Goal: Task Accomplishment & Management: Complete application form

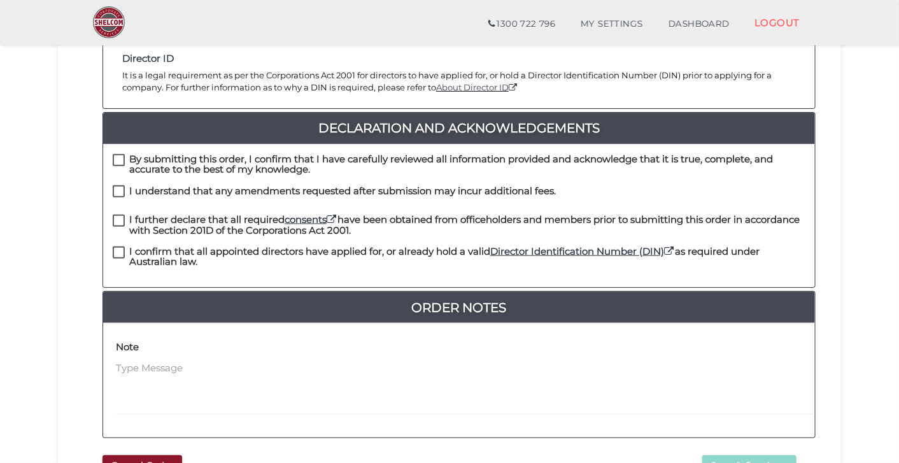
scroll to position [292, 0]
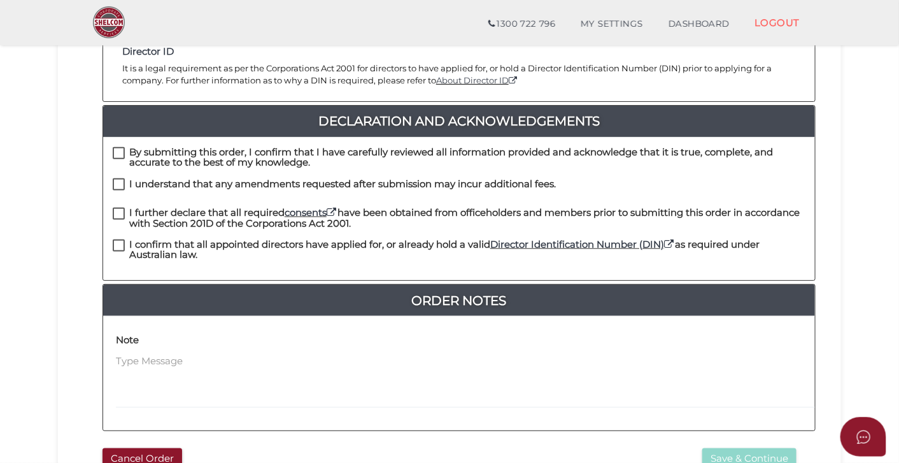
click at [120, 239] on label "I confirm that all appointed directors have applied for, or already hold a vali…" at bounding box center [459, 247] width 693 height 16
checkbox input "true"
click at [120, 208] on label "I further declare that all required consents have been obtained from officehold…" at bounding box center [459, 216] width 693 height 16
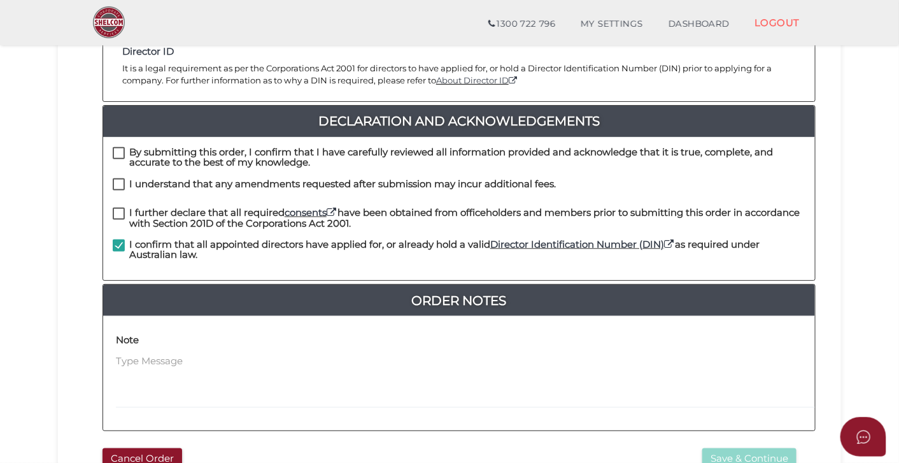
checkbox input "true"
click at [122, 179] on label "I understand that any amendments requested after submission may incur additiona…" at bounding box center [334, 187] width 443 height 16
checkbox input "true"
click at [116, 147] on label "By submitting this order, I confirm that I have carefully reviewed all informat…" at bounding box center [459, 155] width 693 height 16
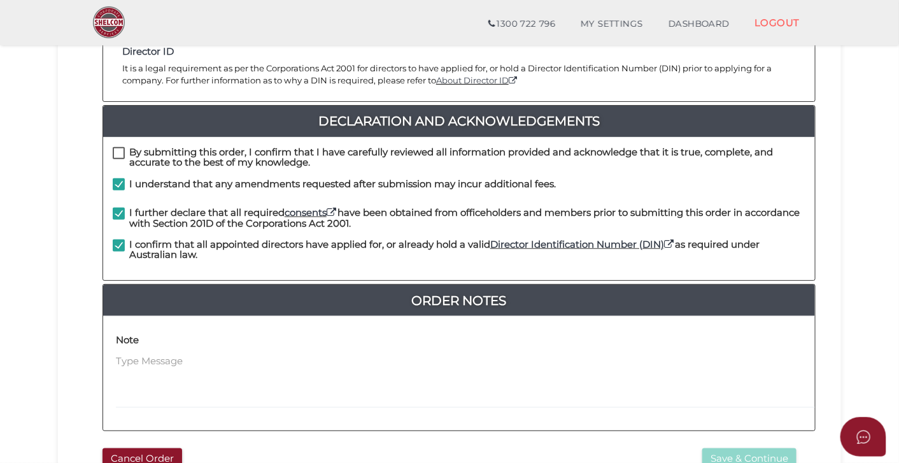
checkbox input "true"
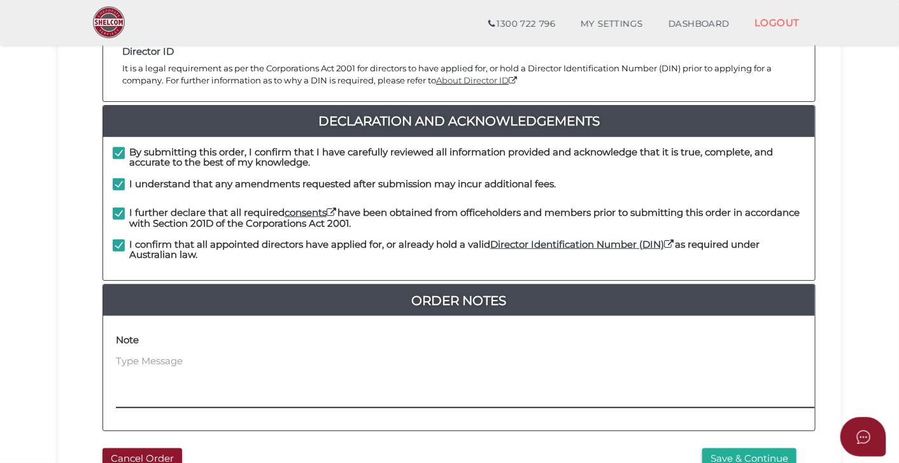
click at [162, 354] on textarea at bounding box center [545, 381] width 858 height 55
type textarea "TESTING PURPOSE"
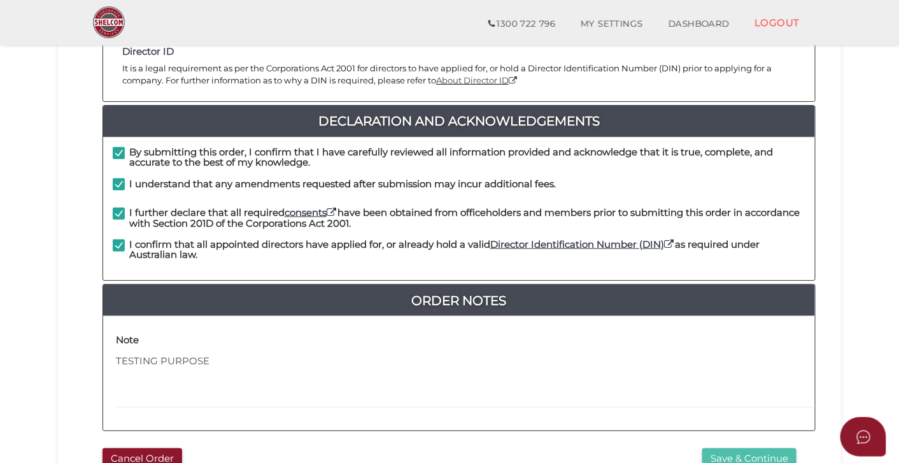
click at [766, 448] on button "Save & Continue" at bounding box center [749, 458] width 94 height 21
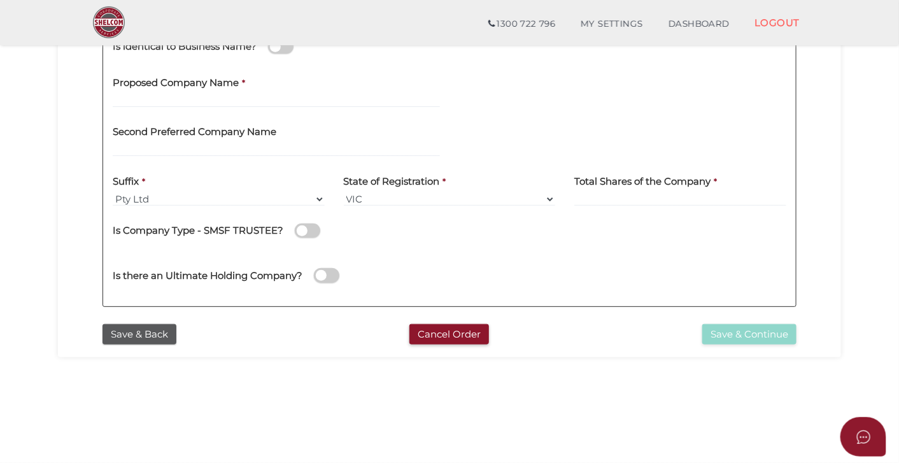
scroll to position [308, 0]
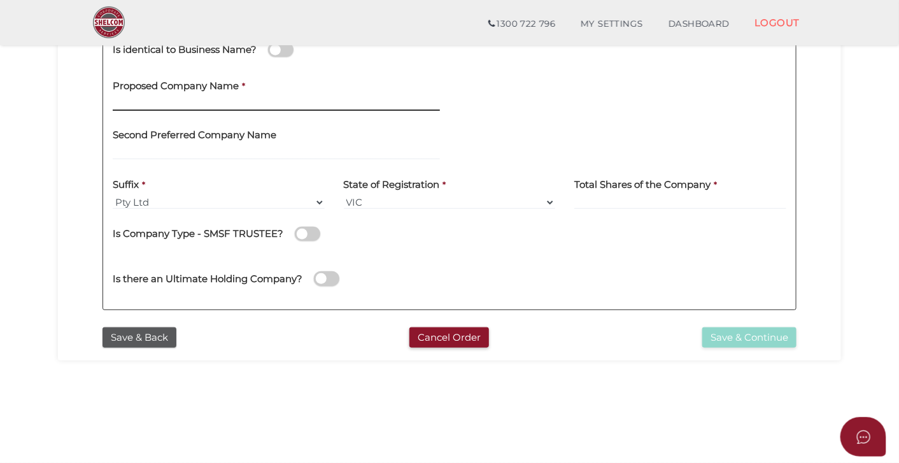
click at [288, 101] on input "text" at bounding box center [276, 104] width 327 height 14
type input "MilkyWayGarcia"
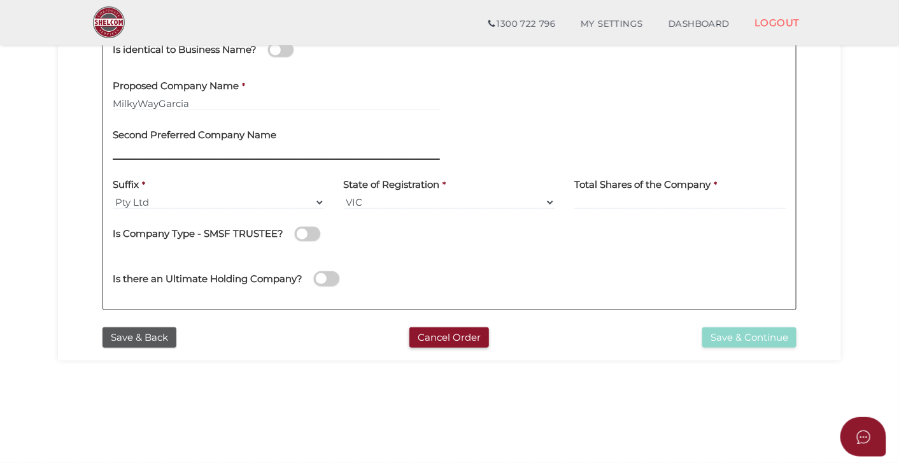
click at [244, 146] on input "text" at bounding box center [276, 153] width 327 height 14
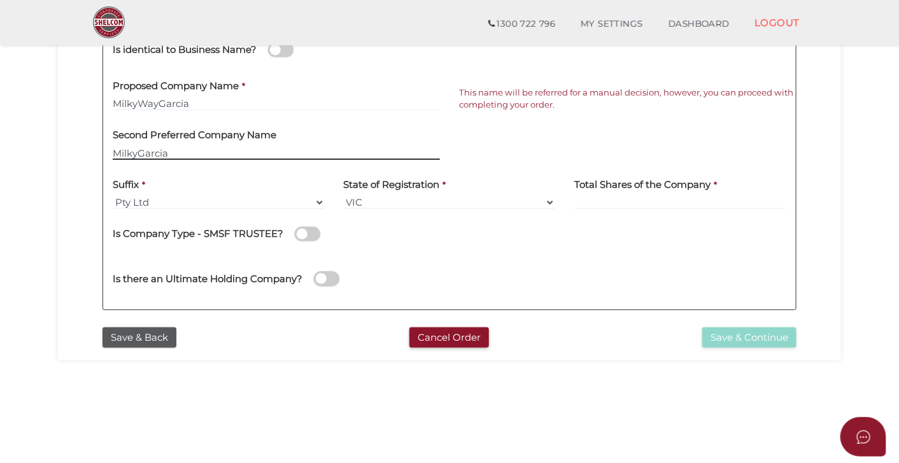
type input "MilkyGarcia"
click at [287, 113] on div "Proposed Company Name * MilkyWayGarcia" at bounding box center [276, 96] width 346 height 50
click at [262, 108] on input "MilkyWayGarcia" at bounding box center [276, 104] width 327 height 14
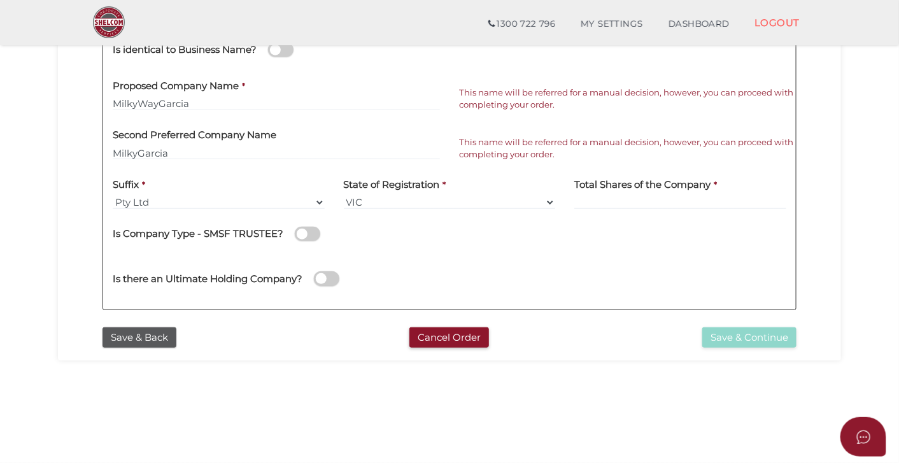
click at [606, 193] on label "Total Shares of the Company" at bounding box center [642, 182] width 136 height 26
click at [597, 206] on input at bounding box center [680, 203] width 212 height 14
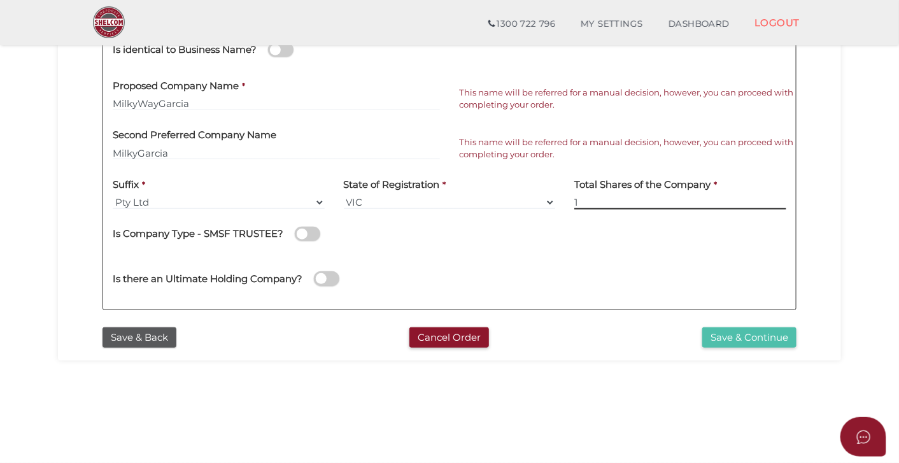
type input "1"
click at [734, 335] on button "Save & Continue" at bounding box center [749, 337] width 94 height 21
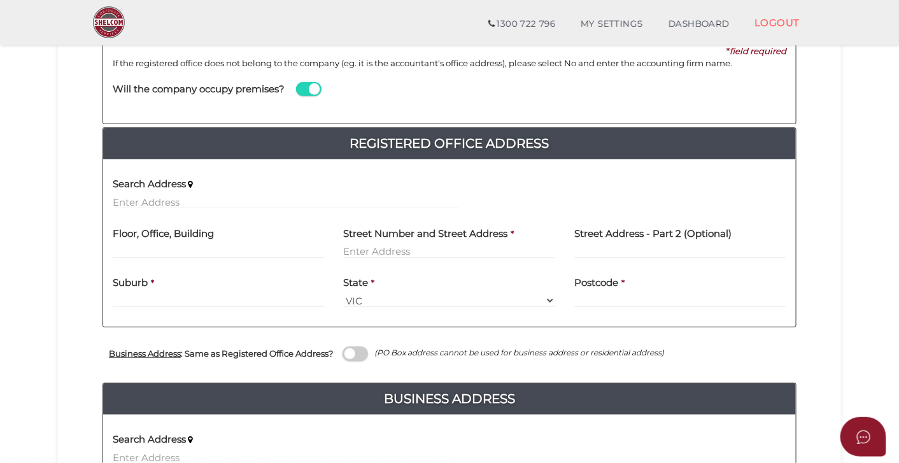
scroll to position [192, 0]
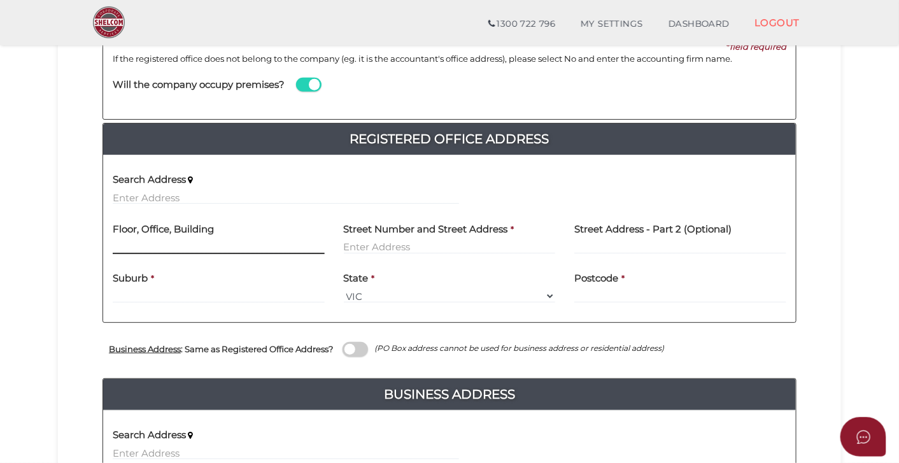
click at [144, 245] on input "text" at bounding box center [219, 247] width 212 height 14
paste input "124A EIGHTH STREET MILDURA, VICTORIA, 3500 Austra"
click at [311, 248] on input "124A EIGHTH STREET MILDURA, VICTORIA, 3500" at bounding box center [219, 247] width 212 height 14
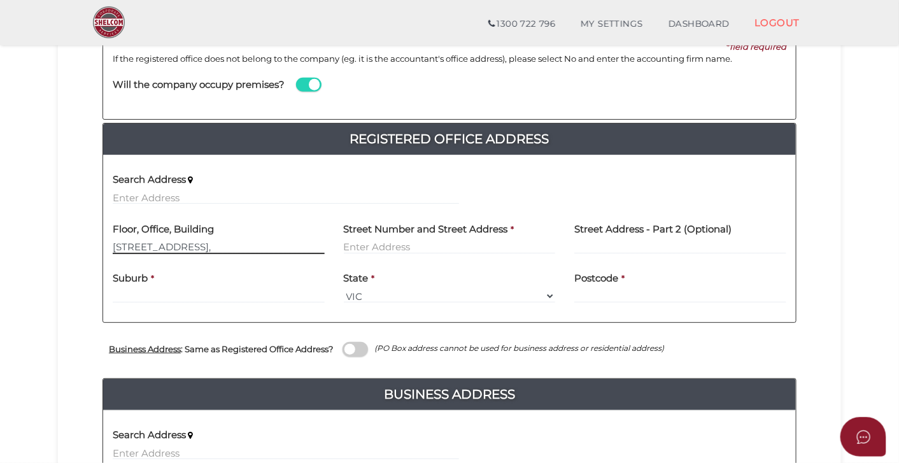
scroll to position [0, 0]
type input "124A EIGHTH STREET MILDURA, VICTORIA,"
click at [606, 291] on input "text" at bounding box center [680, 296] width 212 height 14
paste input "3500"
type input "3500"
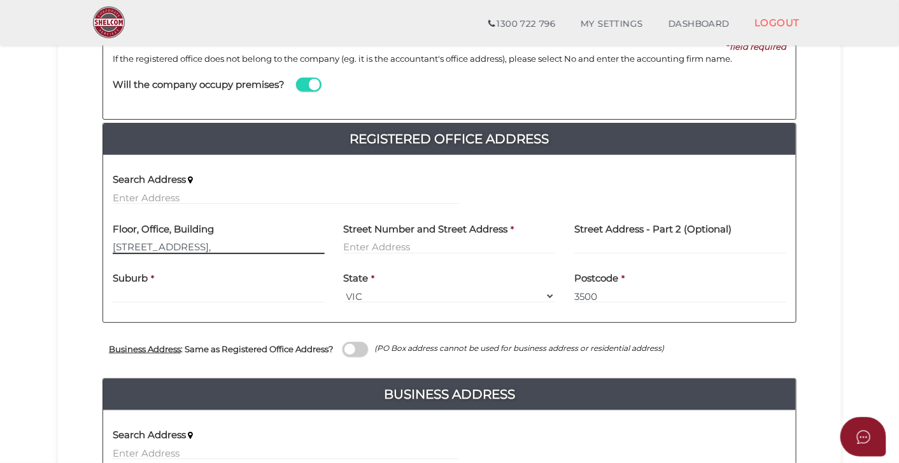
click at [203, 252] on input "124A EIGHTH STREET MILDURA, VICTORIA," at bounding box center [219, 247] width 212 height 14
drag, startPoint x: 139, startPoint y: 248, endPoint x: 260, endPoint y: 250, distance: 121.0
click at [260, 250] on input "124A EIGHTH STREET MILDURA, VICTORIA," at bounding box center [219, 247] width 212 height 14
type input "124A , VICTORIA,"
click at [423, 247] on input "text" at bounding box center [450, 247] width 212 height 14
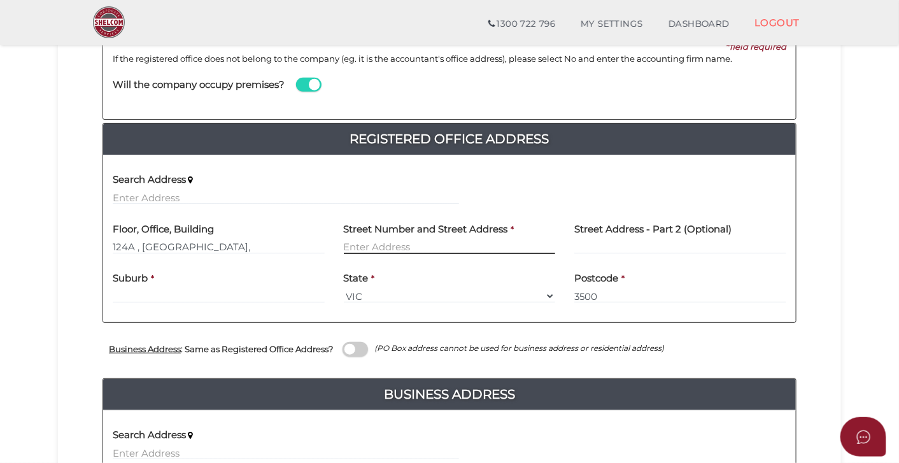
paste input "EIGHTH STREET MILDURA"
type input "EIGHTH STREET MILDURA"
click at [195, 248] on input "124A , VICTORIA," at bounding box center [219, 247] width 212 height 14
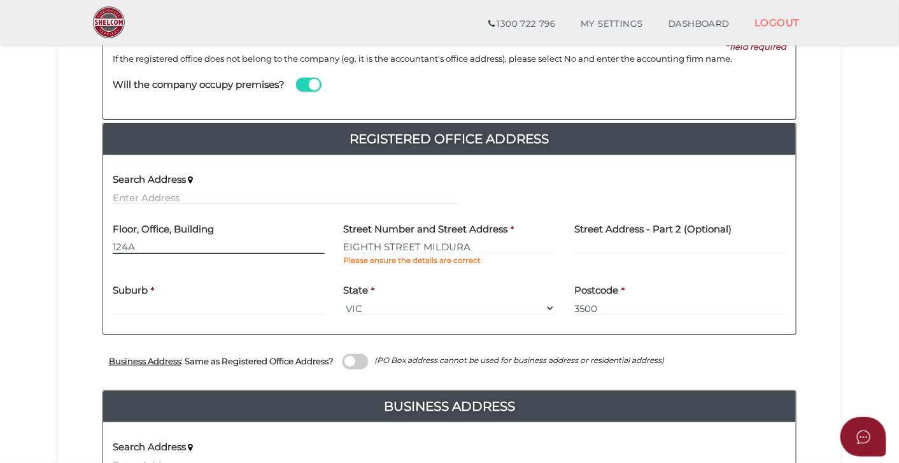
type input "124A"
click at [310, 269] on div "Floor, Office, Building 124A" at bounding box center [218, 244] width 231 height 61
click at [383, 248] on input "EIGHTH STREET MILDURA" at bounding box center [450, 247] width 212 height 14
click at [480, 248] on input "EIGHTH STREET MILDURA" at bounding box center [450, 247] width 212 height 14
click at [196, 203] on input "text" at bounding box center [286, 197] width 346 height 14
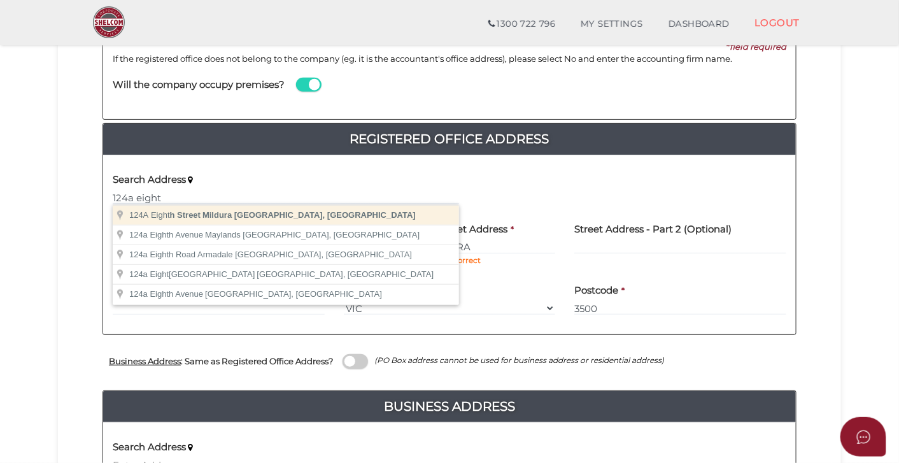
type input "124A Eighth Street, Mildura VIC, Australia"
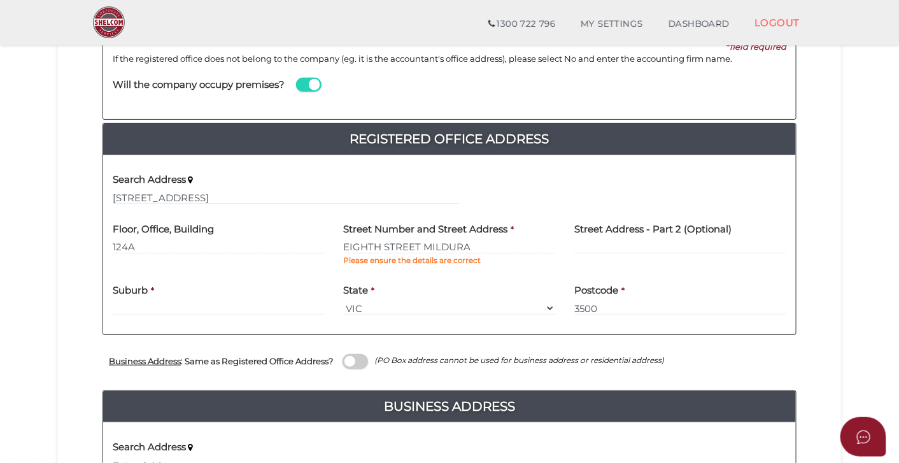
type input "124A Eighth Street"
type input "Mildura"
select select "VIC"
type input "3500"
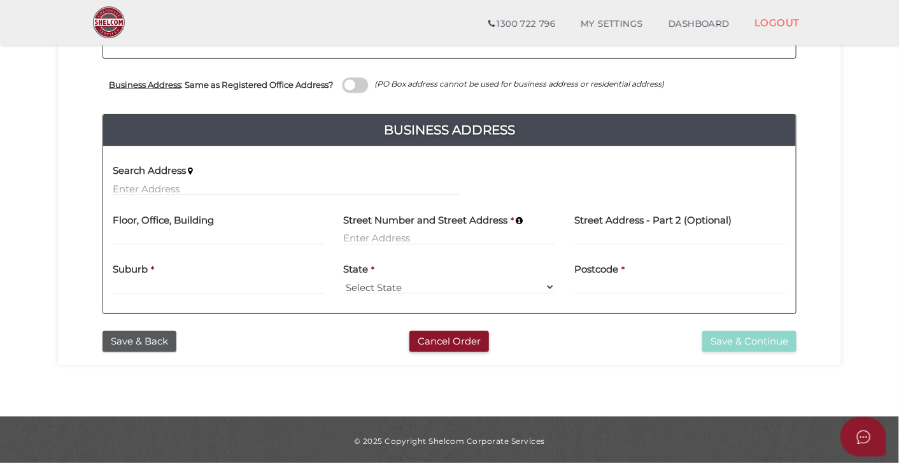
scroll to position [471, 0]
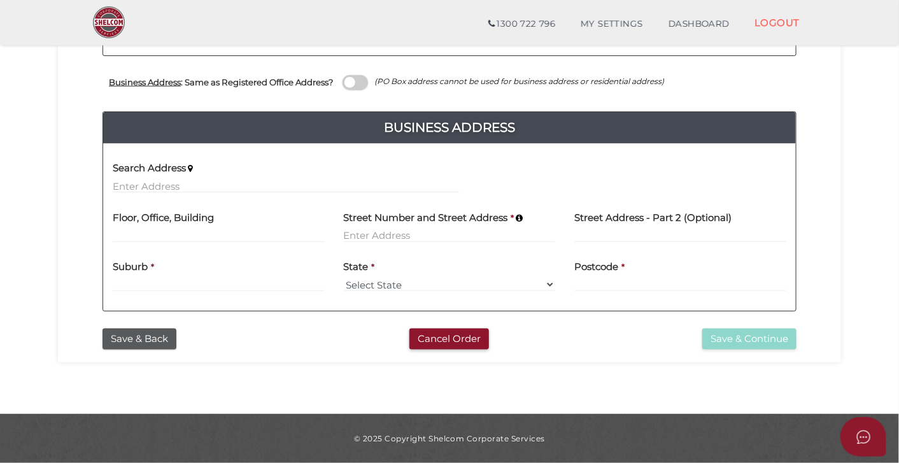
click at [360, 82] on span at bounding box center [355, 82] width 25 height 15
click at [0, 0] on input "checkbox" at bounding box center [0, 0] width 0 height 0
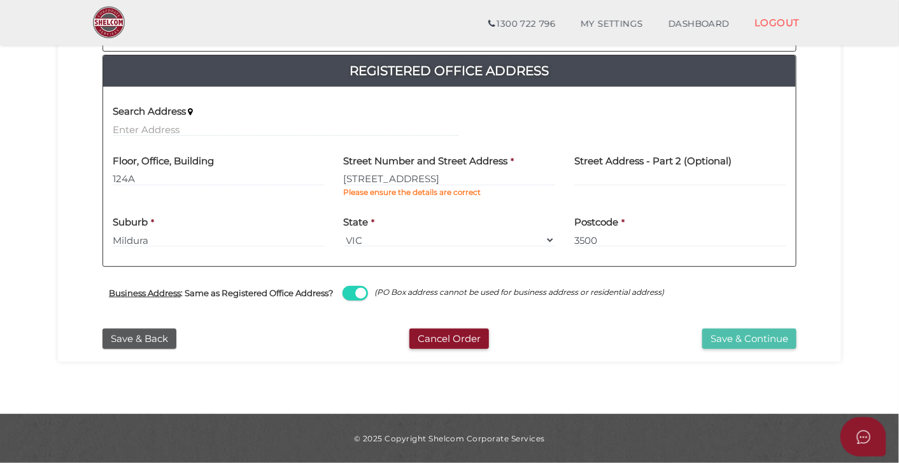
click at [720, 335] on button "Save & Continue" at bounding box center [749, 339] width 94 height 21
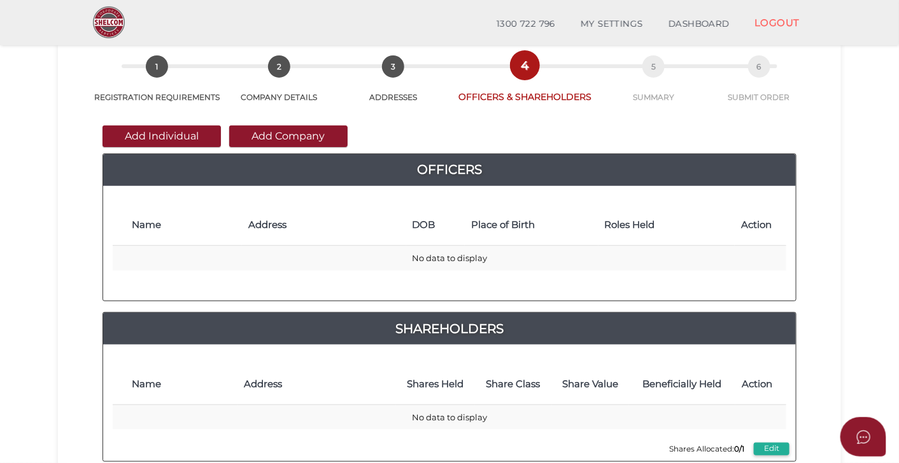
scroll to position [62, 0]
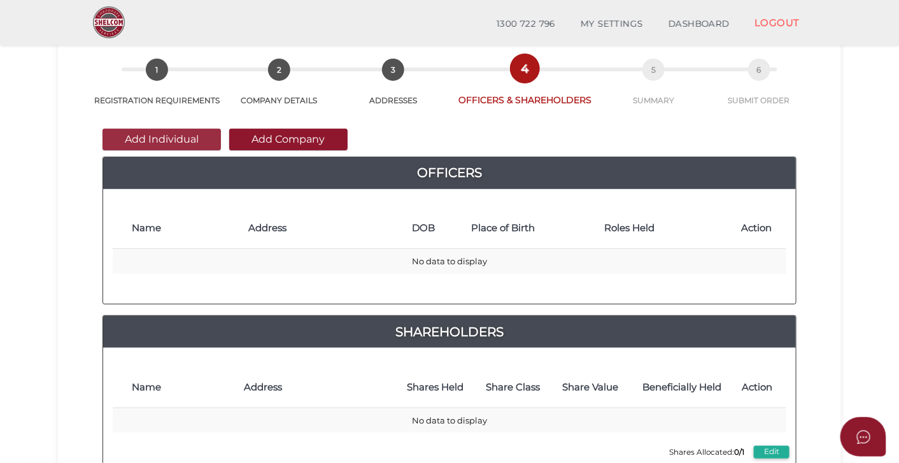
click at [166, 145] on button "Add Individual" at bounding box center [162, 140] width 118 height 22
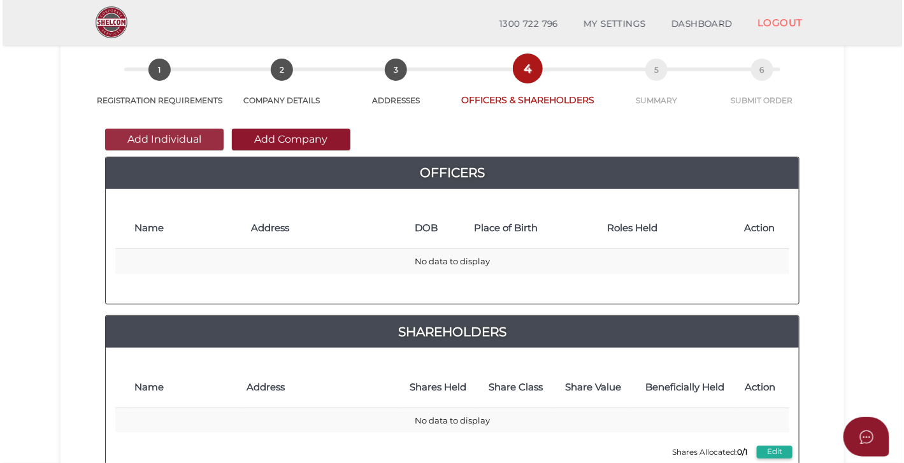
scroll to position [0, 0]
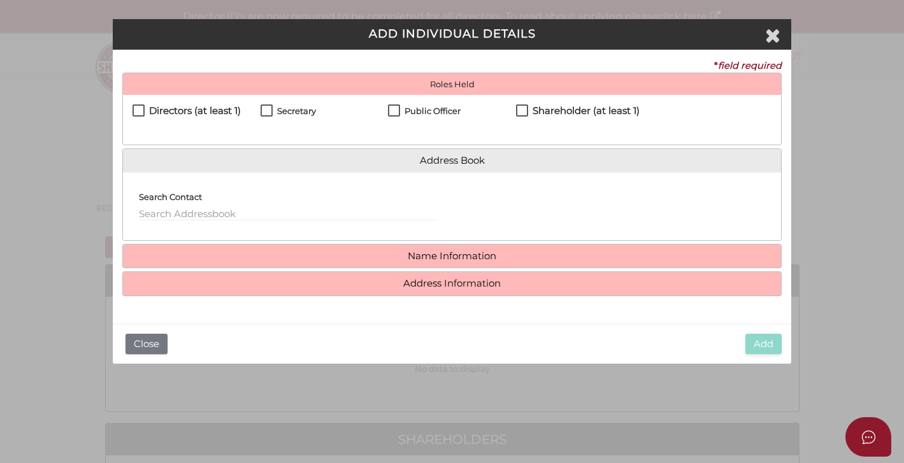
click at [141, 110] on label "Directors (at least 1)" at bounding box center [186, 114] width 108 height 16
checkbox input "true"
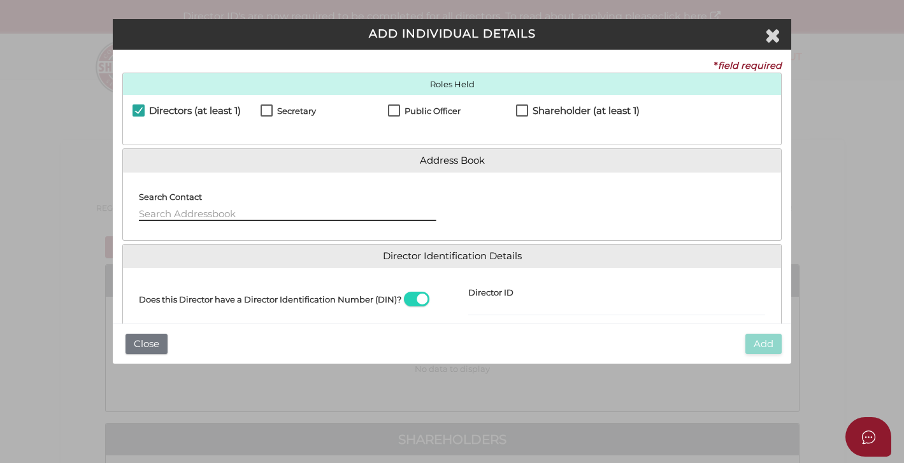
click at [243, 216] on input "text" at bounding box center [287, 214] width 297 height 14
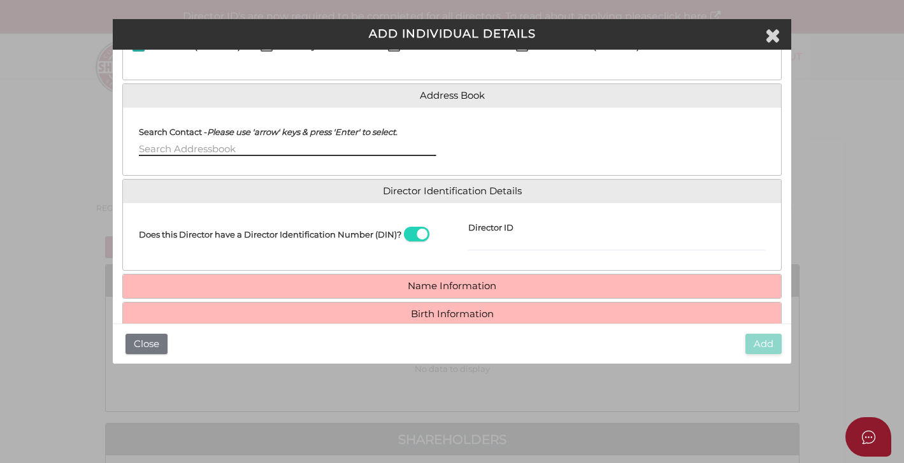
scroll to position [117, 0]
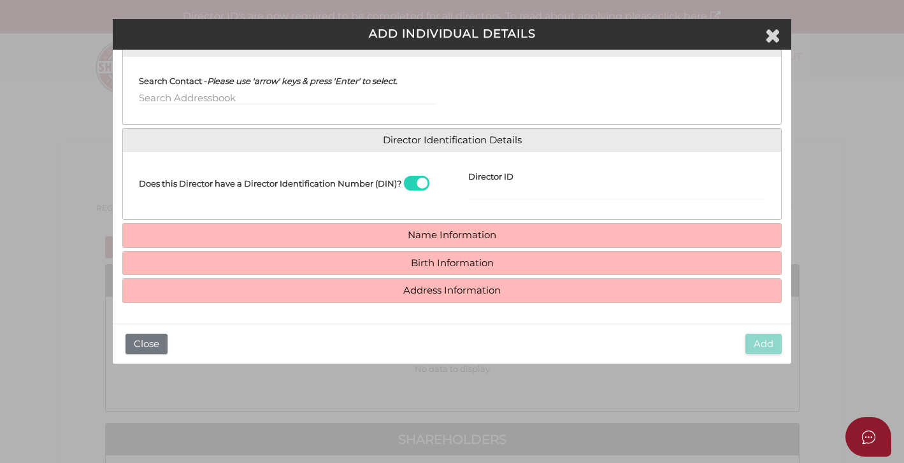
click at [415, 182] on span at bounding box center [416, 183] width 25 height 15
click at [0, 0] on input "checkbox" at bounding box center [0, 0] width 0 height 0
click at [423, 178] on span at bounding box center [416, 183] width 25 height 15
click at [0, 0] on input "checkbox" at bounding box center [0, 0] width 0 height 0
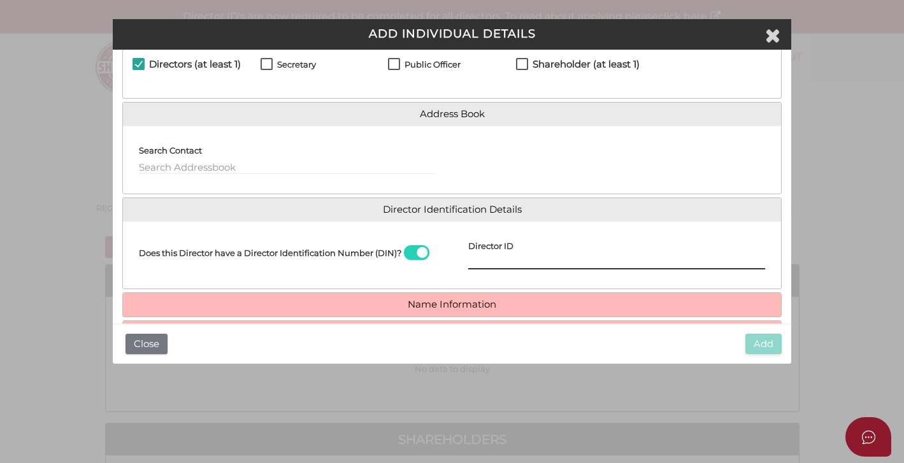
scroll to position [0, 0]
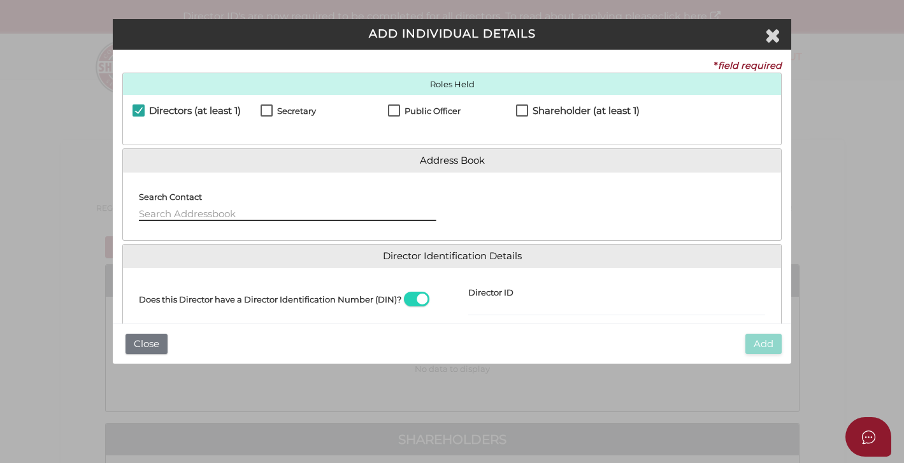
click at [274, 218] on input "text" at bounding box center [287, 214] width 297 height 14
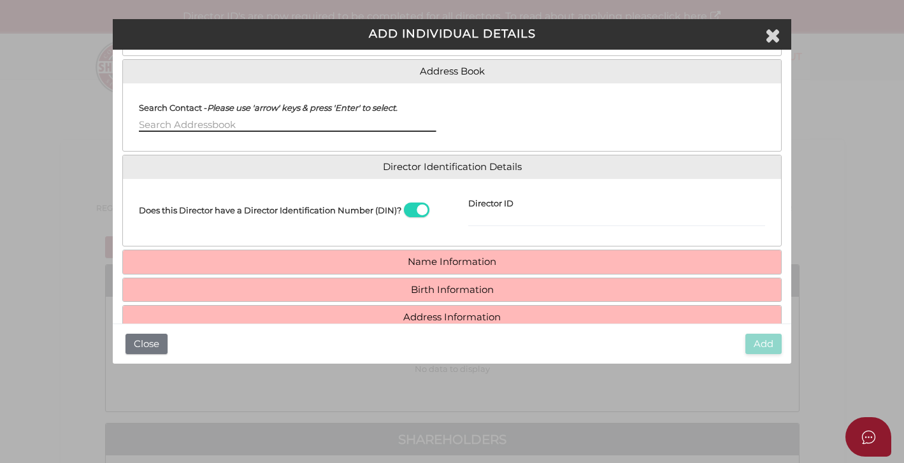
scroll to position [117, 0]
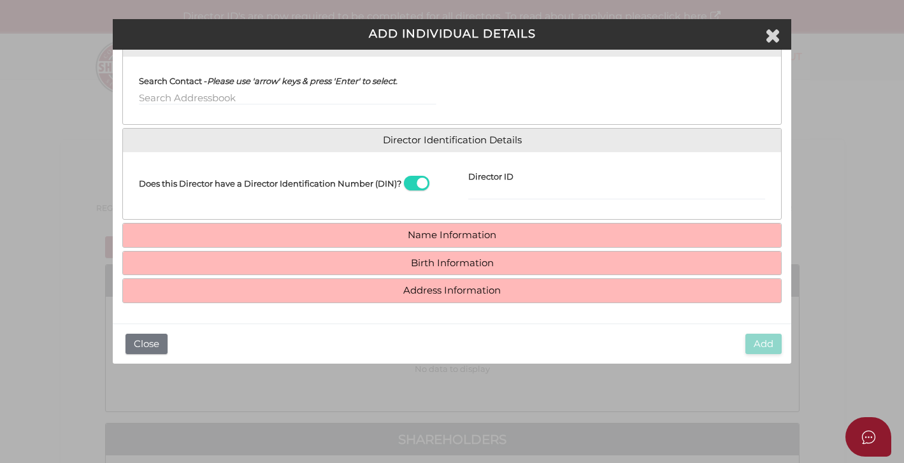
click at [418, 183] on span at bounding box center [416, 183] width 25 height 15
click at [0, 0] on input "checkbox" at bounding box center [0, 0] width 0 height 0
click at [426, 186] on span at bounding box center [416, 183] width 25 height 15
click at [0, 0] on input "checkbox" at bounding box center [0, 0] width 0 height 0
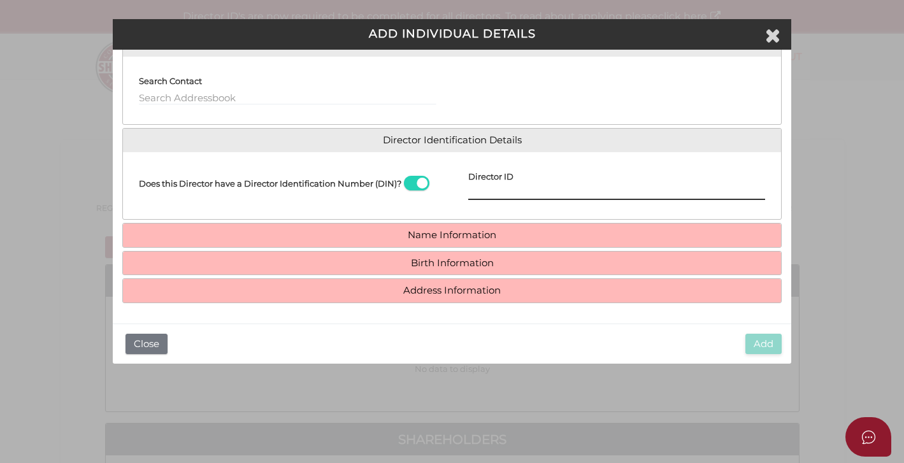
click at [486, 195] on input "Director ID" at bounding box center [616, 193] width 297 height 14
type input "12345678"
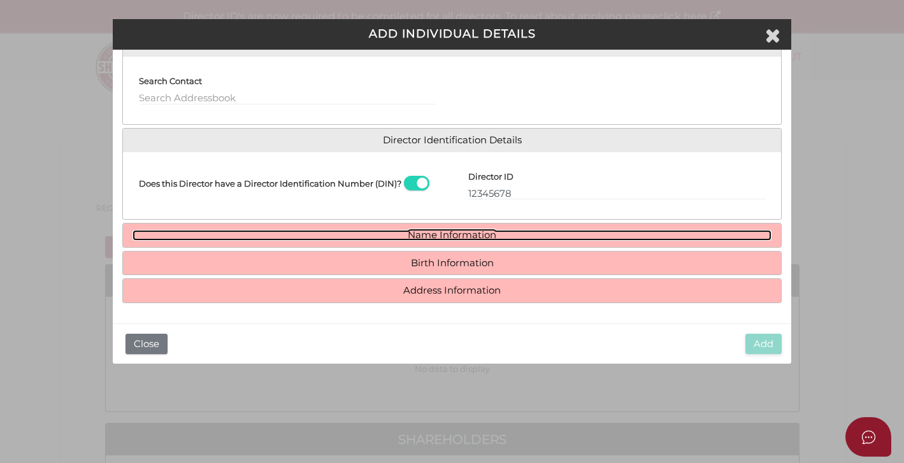
click at [461, 234] on link "Name Information" at bounding box center [451, 235] width 638 height 11
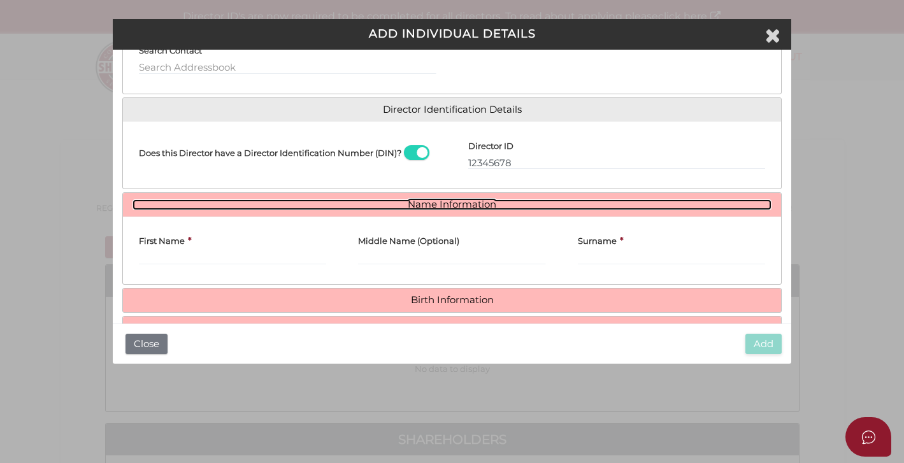
scroll to position [157, 0]
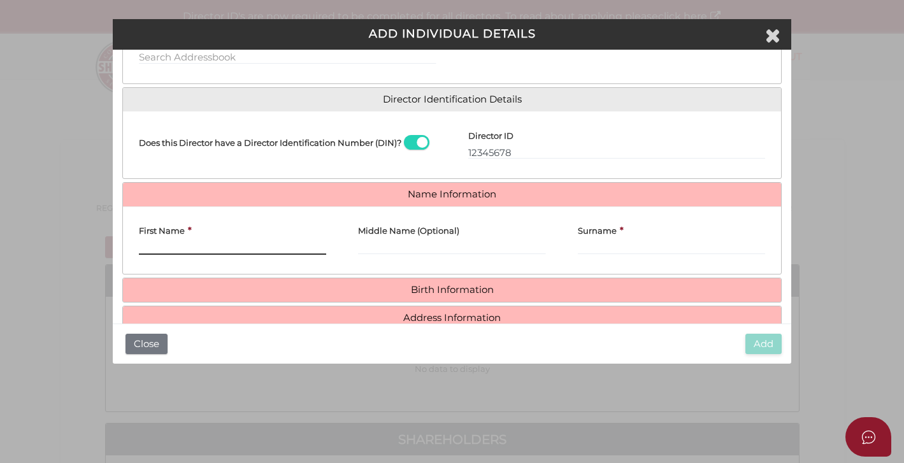
click at [278, 243] on input "First Name" at bounding box center [232, 248] width 187 height 14
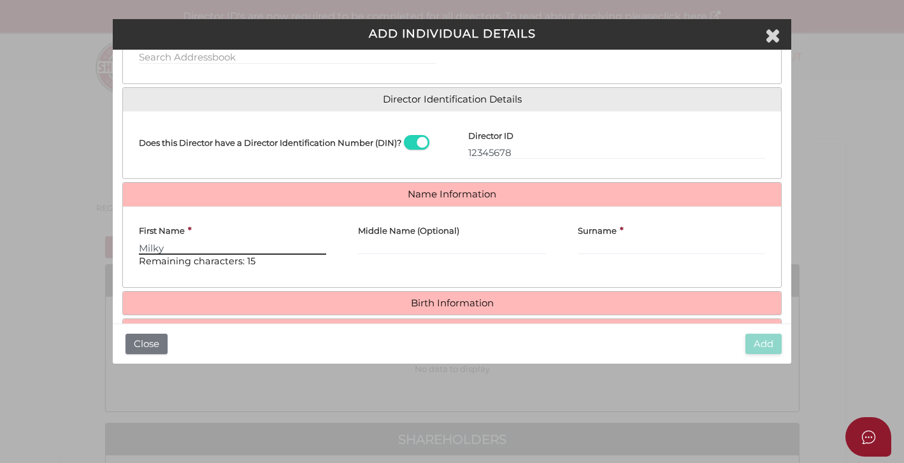
type input "Milky"
click at [590, 238] on label "Surname" at bounding box center [597, 229] width 39 height 24
click at [590, 241] on input "Surname" at bounding box center [671, 248] width 187 height 14
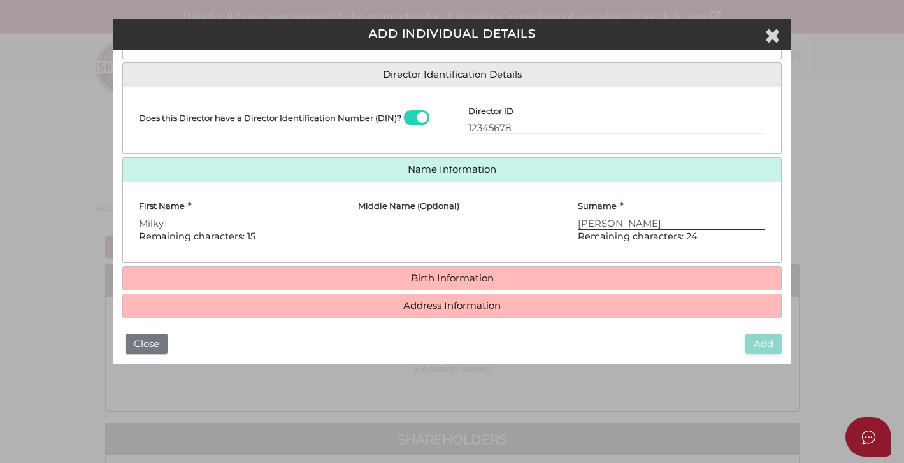
scroll to position [197, 0]
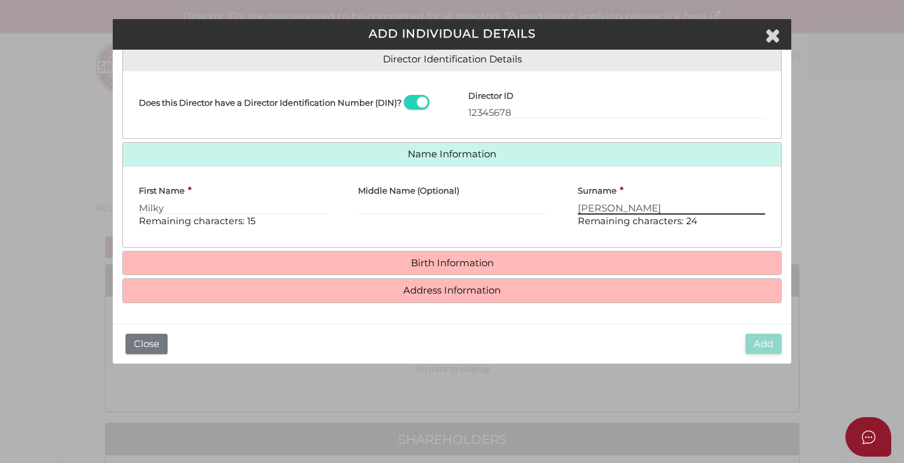
type input "Garcia"
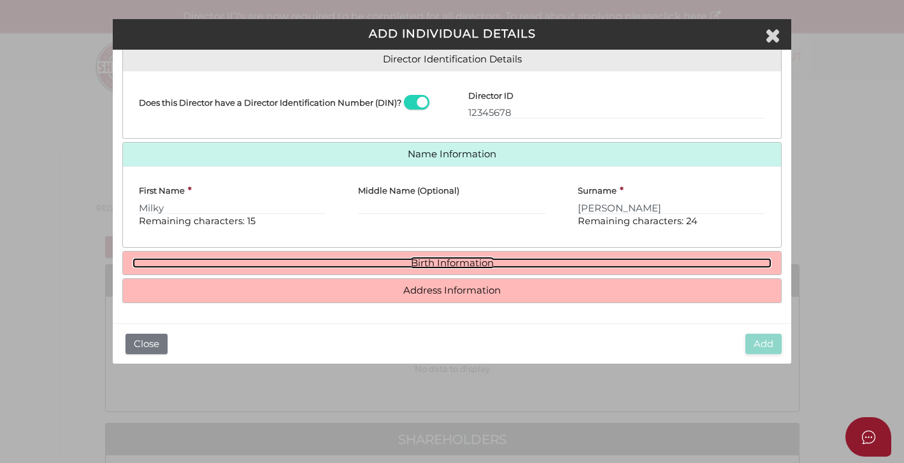
click at [514, 263] on link "Birth Information" at bounding box center [451, 263] width 638 height 11
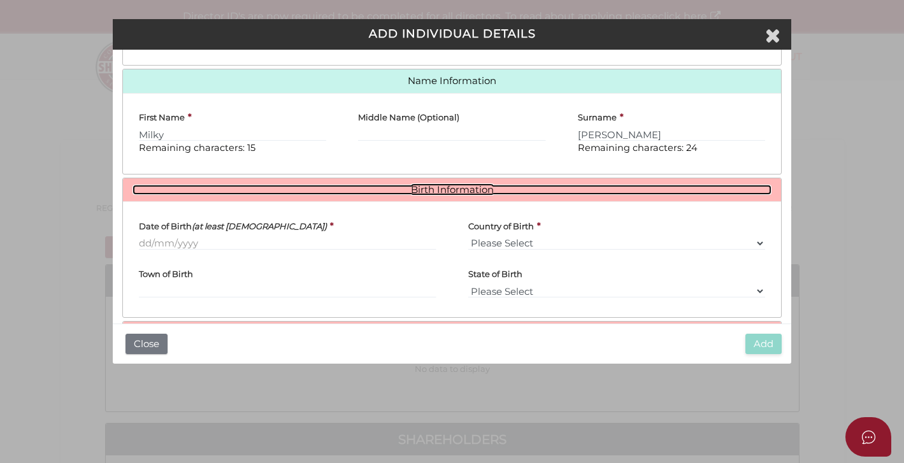
scroll to position [313, 0]
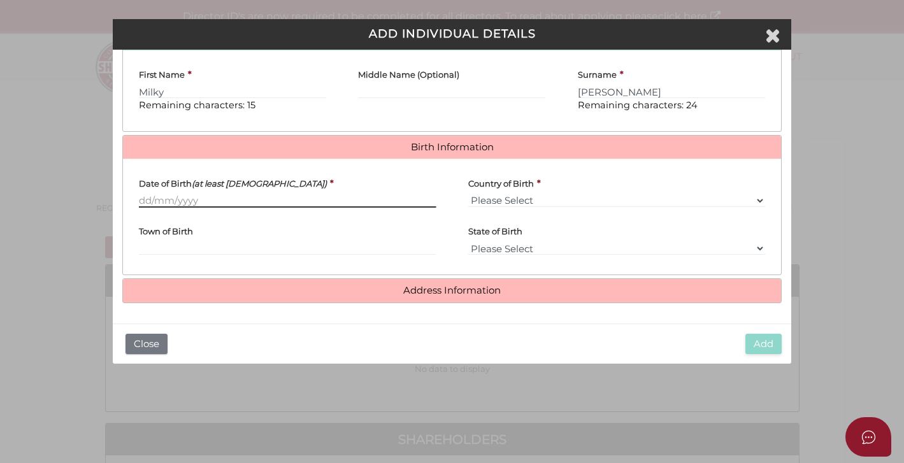
click at [146, 202] on input "Date of Birth (at least 18 years old)" at bounding box center [287, 201] width 297 height 14
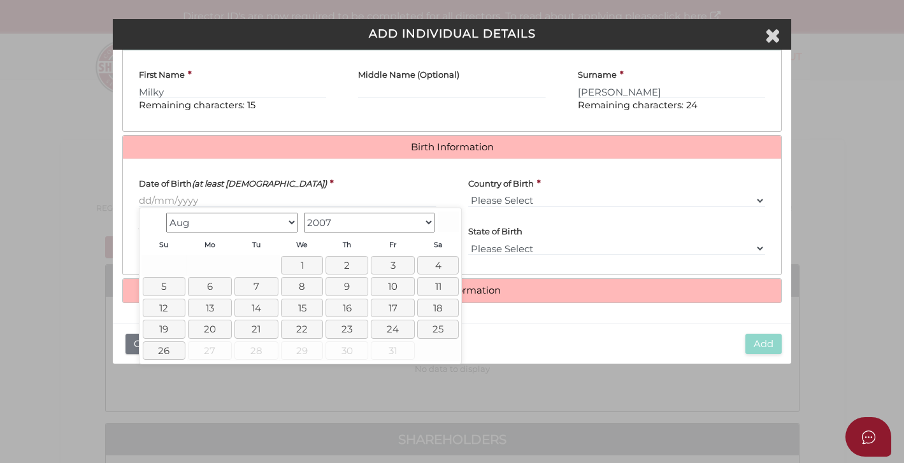
click at [334, 223] on select "1900 1901 1902 1903 1904 1905 1906 1907 1908 1909 1910 1911 1912 1913 1914 1915…" at bounding box center [369, 223] width 131 height 20
click at [211, 222] on select "Jan Feb Mar Apr May Jun Jul Aug Sep Oct Nov Dec" at bounding box center [231, 223] width 131 height 20
click at [390, 265] on link "5" at bounding box center [390, 265] width 43 height 18
type input "05/03/1982"
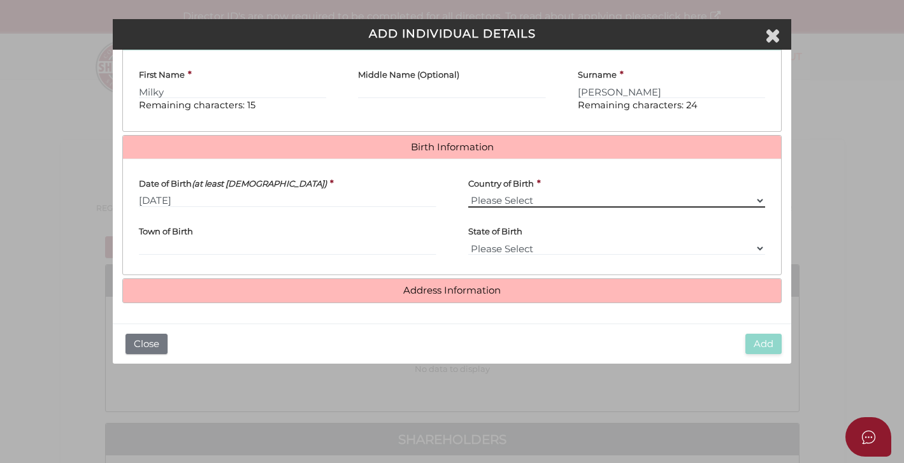
click at [475, 203] on select "Please Select v Australia Afghanistan Albania Algeria American Samoa Andorra An…" at bounding box center [616, 201] width 297 height 14
select select "Philippines"
click at [468, 194] on select "Please Select v Australia Afghanistan Albania Algeria American Samoa Andorra An…" at bounding box center [616, 201] width 297 height 14
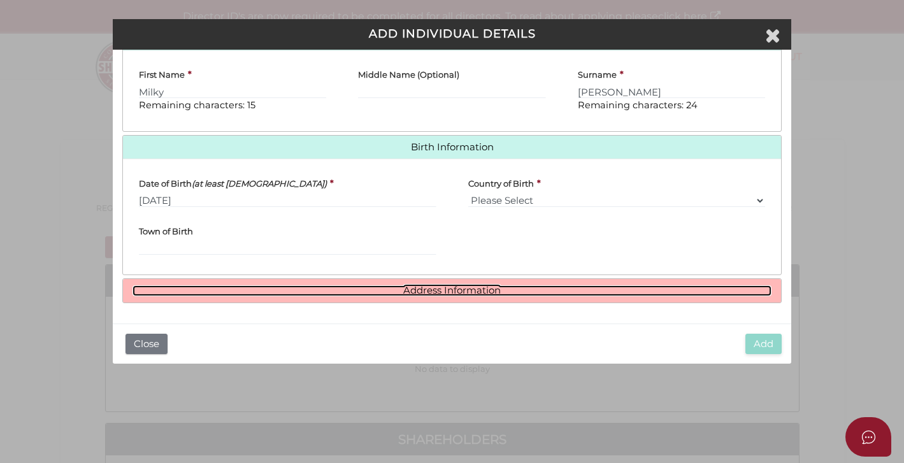
click at [474, 294] on link "Address Information" at bounding box center [451, 290] width 638 height 11
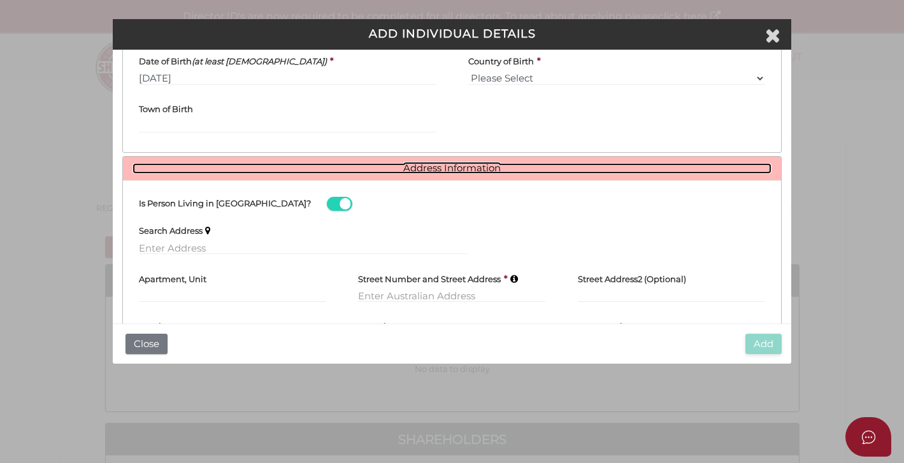
scroll to position [503, 0]
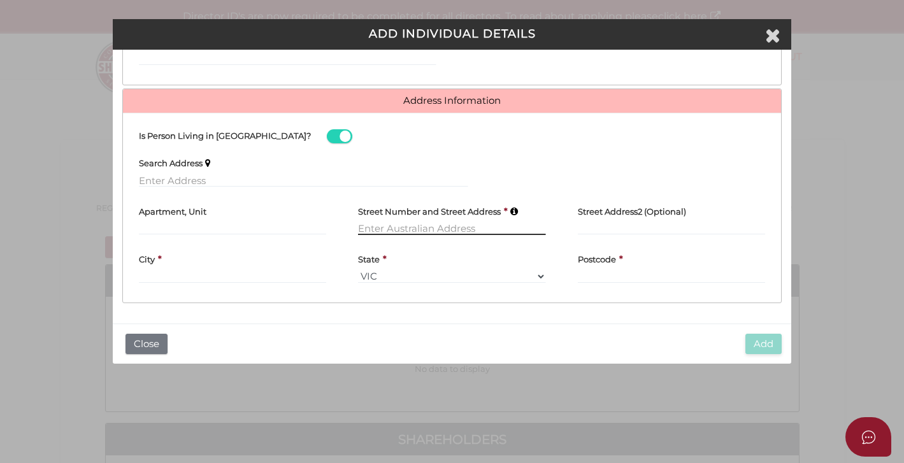
click at [379, 228] on input "text" at bounding box center [451, 228] width 187 height 14
paste input "124A EIGHTH STREET MILDURA, VICTORIA, 3500 Australia."
click at [510, 228] on input "124A EIGHTH STREET MILDURA, VICTORIA, 3500 Australia." at bounding box center [451, 228] width 187 height 14
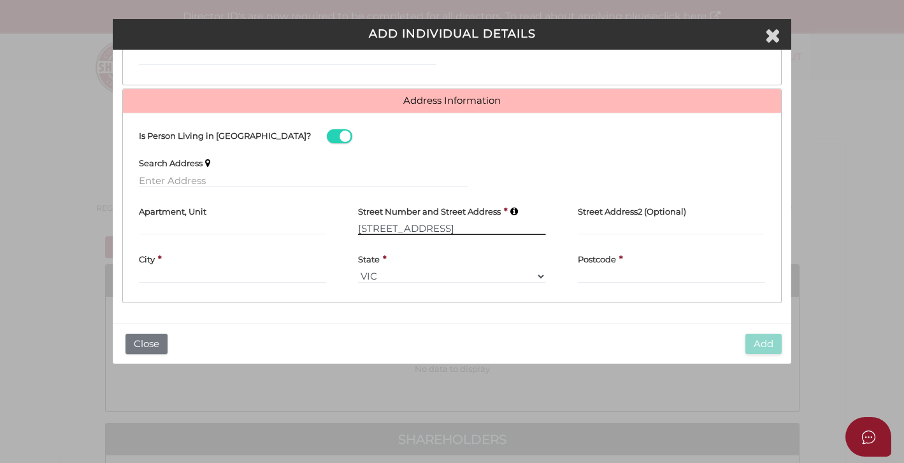
scroll to position [0, 46]
click at [527, 228] on input "124A EIGHTH STREET MILDURA, VICTORIA, 3500" at bounding box center [451, 228] width 187 height 14
type input "124A EIGHTH STREET MILDURA, VICTORIA,"
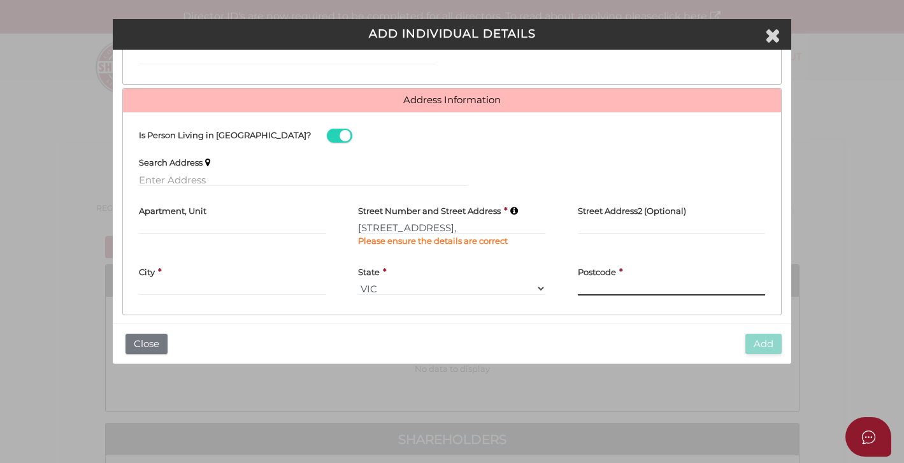
click at [605, 278] on div "Postcode *" at bounding box center [671, 276] width 187 height 38
paste input "3500"
type input "3500"
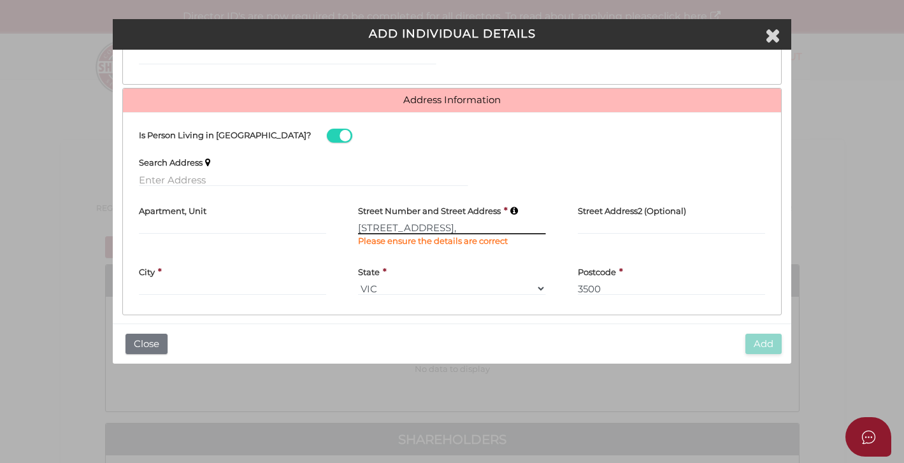
drag, startPoint x: 509, startPoint y: 228, endPoint x: 553, endPoint y: 228, distance: 44.6
click at [553, 228] on div "Street Number and Street Address * 124A EIGHTH STREET MILDURA, VICTORIA, Please…" at bounding box center [451, 226] width 219 height 61
type input "124A EIGHTH STREET MILDURA"
click at [213, 224] on input "text" at bounding box center [232, 227] width 187 height 14
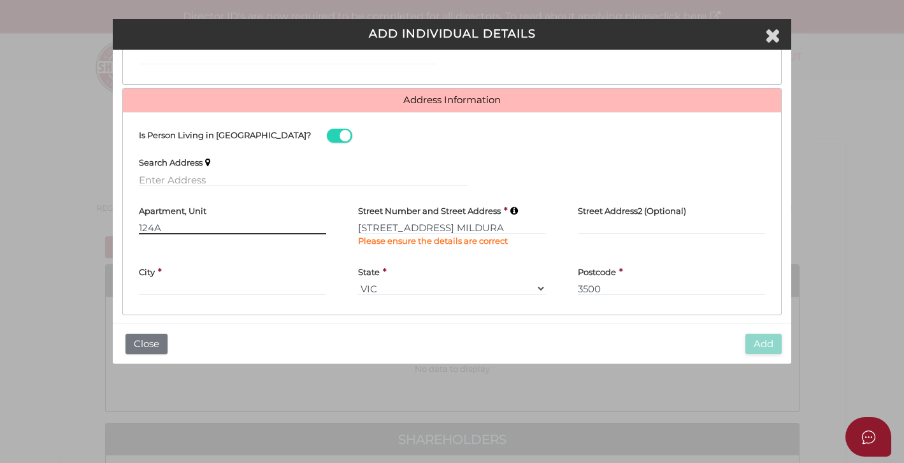
type input "124A"
drag, startPoint x: 381, startPoint y: 229, endPoint x: 345, endPoint y: 231, distance: 37.0
click at [345, 231] on div "Street Number and Street Address * 124A EIGHTH STREET MILDURA Please ensure the…" at bounding box center [451, 226] width 219 height 61
type input "EIGHTH STREET MILDURA"
click at [257, 187] on input "text" at bounding box center [303, 180] width 329 height 14
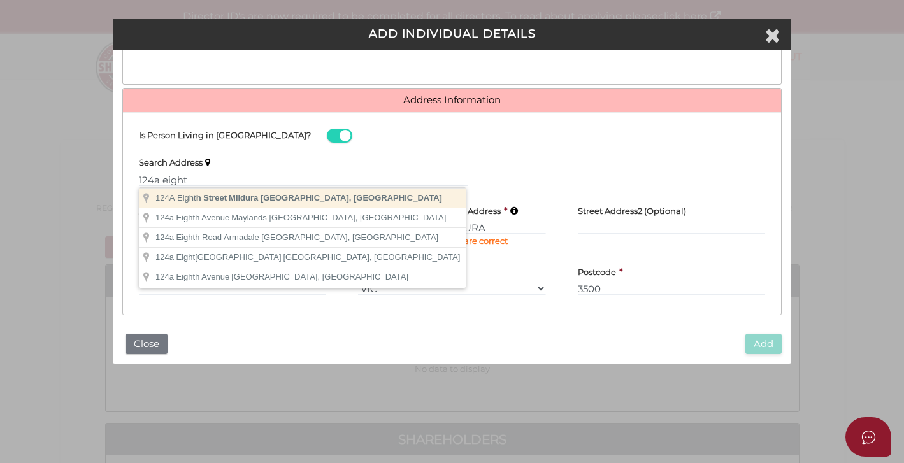
type input "124A Eighth Street, Mildura VIC, Australia"
type input "124A Eighth Street"
type input "Mildura"
select select "VIC"
type input "3500"
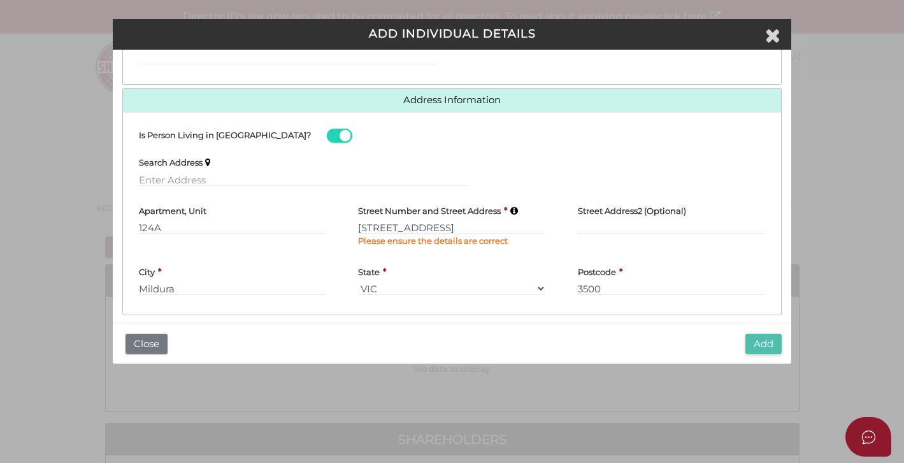
click at [760, 350] on button "Add" at bounding box center [763, 344] width 36 height 21
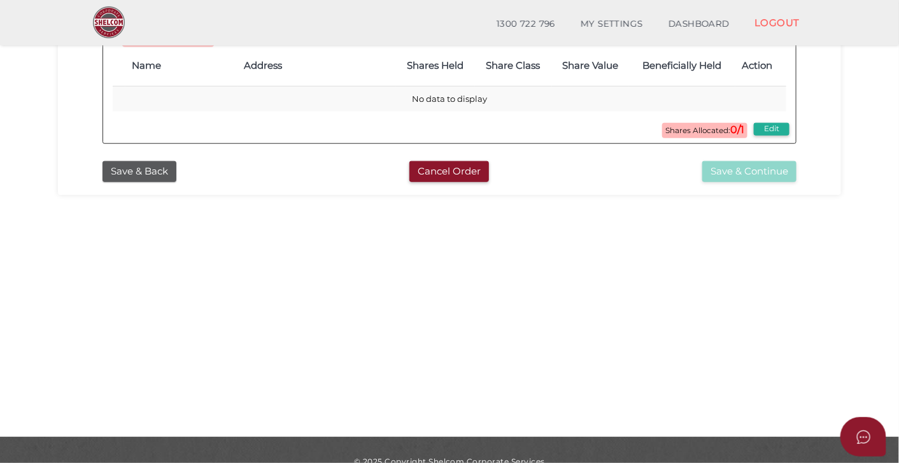
scroll to position [391, 0]
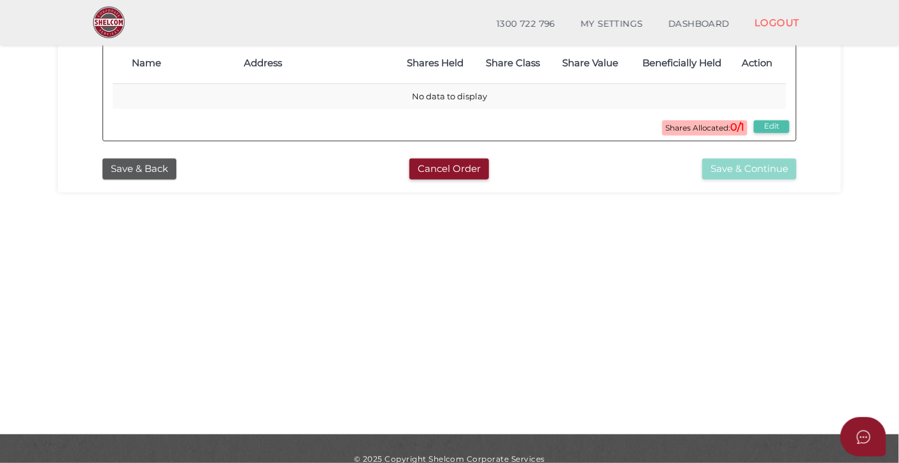
click at [771, 133] on button "Edit" at bounding box center [772, 126] width 36 height 13
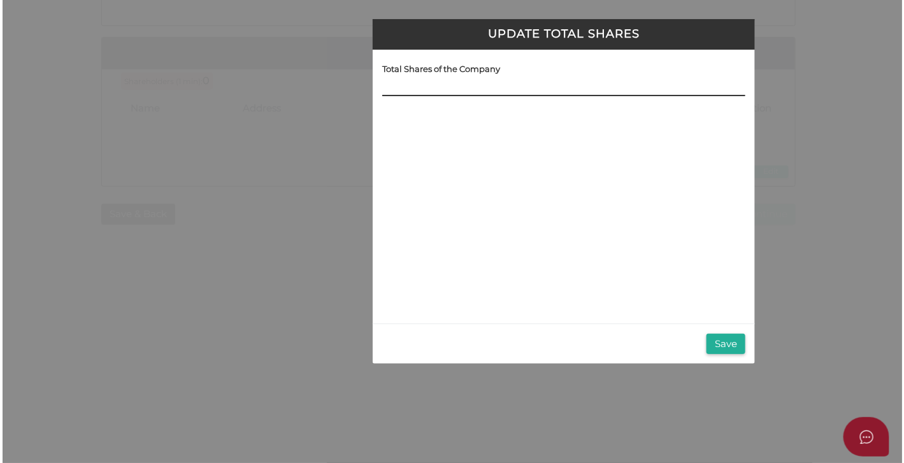
scroll to position [0, 0]
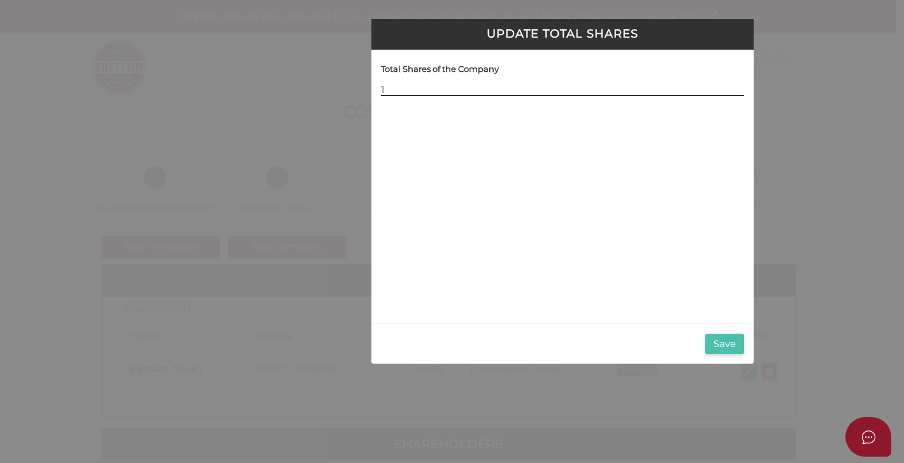
type input "1"
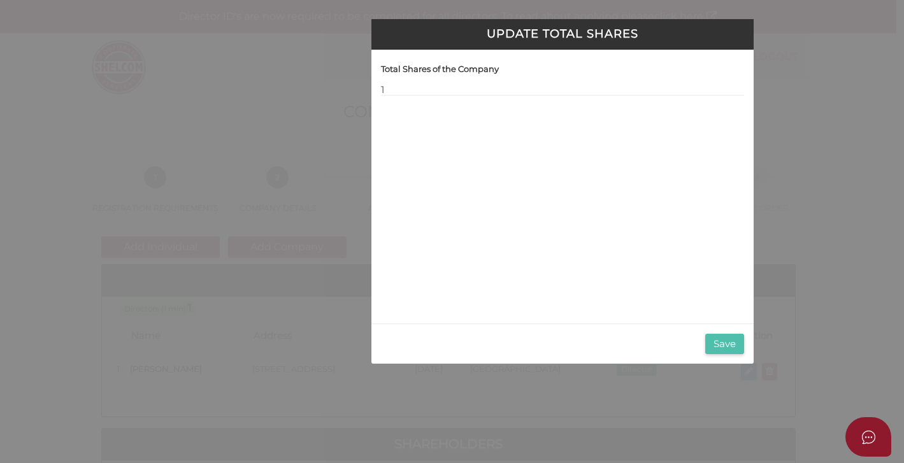
click at [726, 345] on button "Save" at bounding box center [724, 344] width 39 height 21
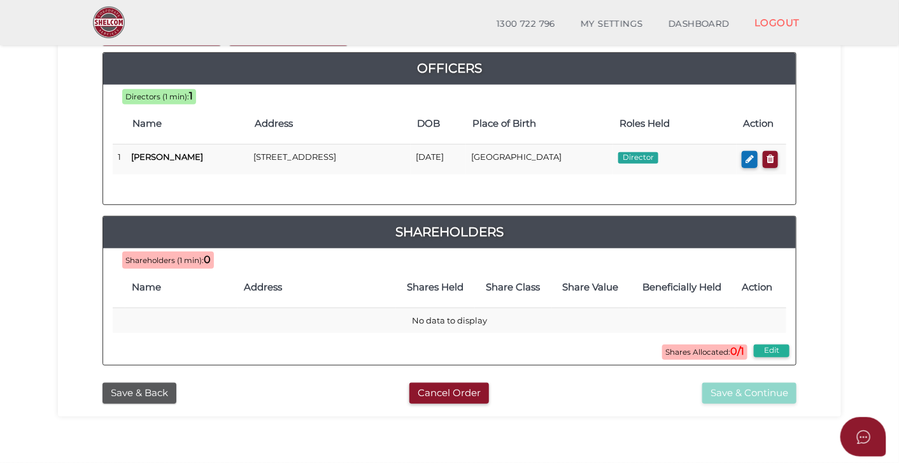
scroll to position [166, 0]
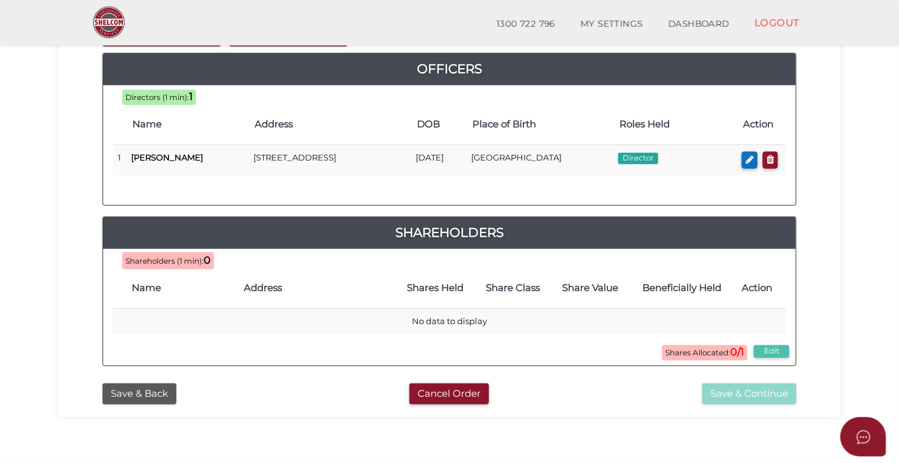
click at [776, 356] on button "Edit" at bounding box center [772, 351] width 36 height 13
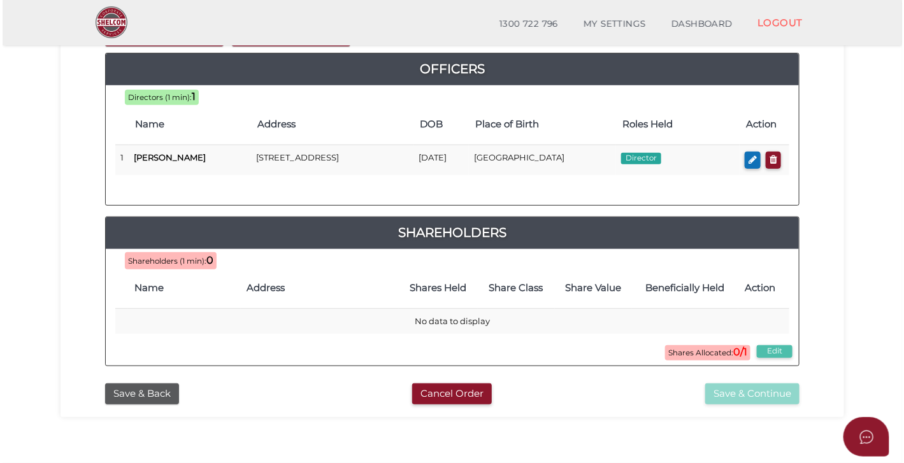
scroll to position [0, 0]
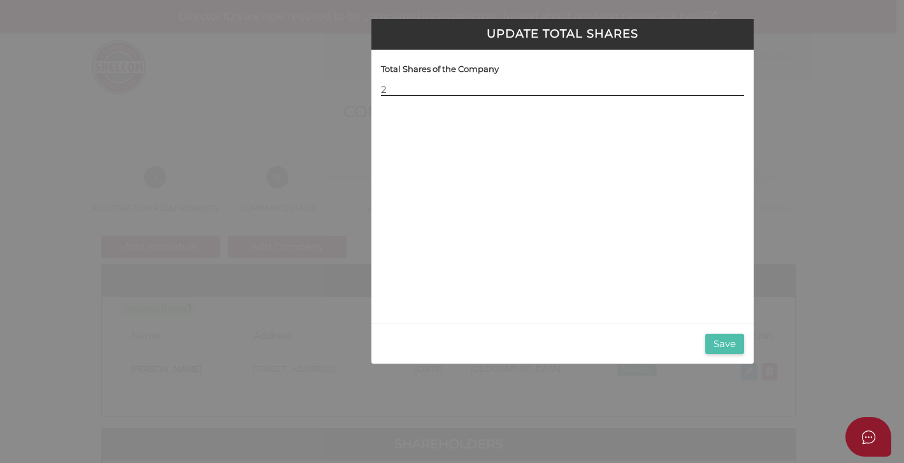
type input "2"
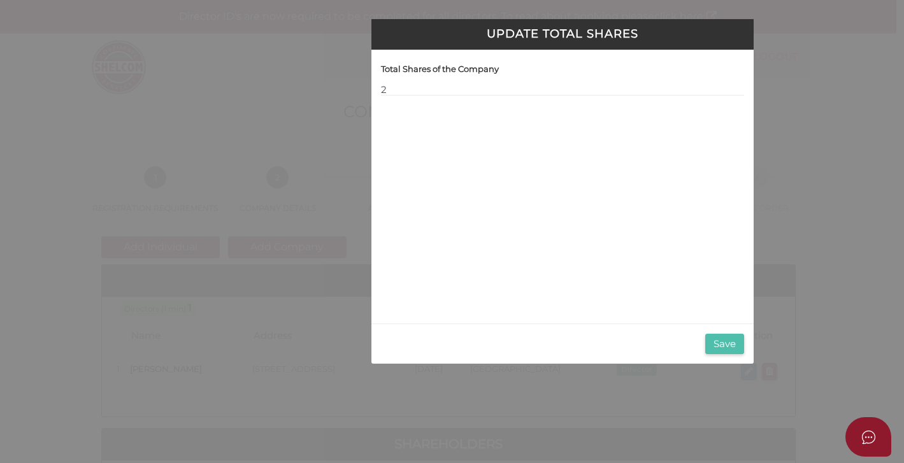
click at [717, 344] on button "Save" at bounding box center [724, 344] width 39 height 21
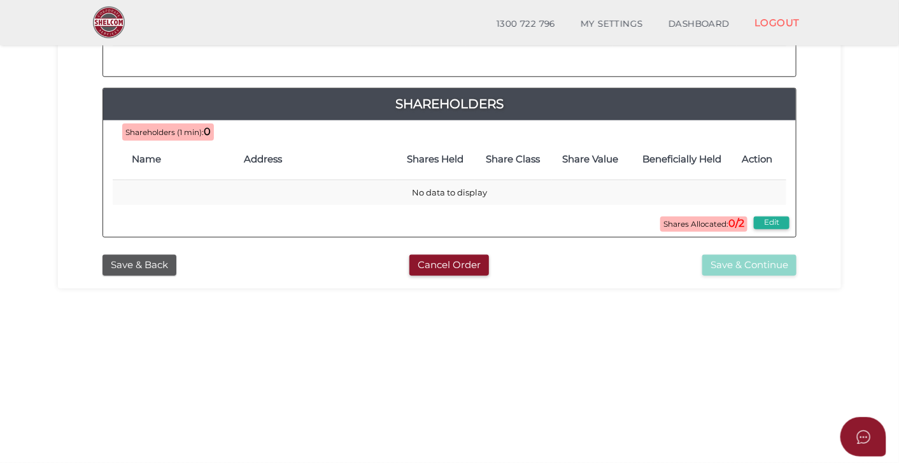
scroll to position [299, 0]
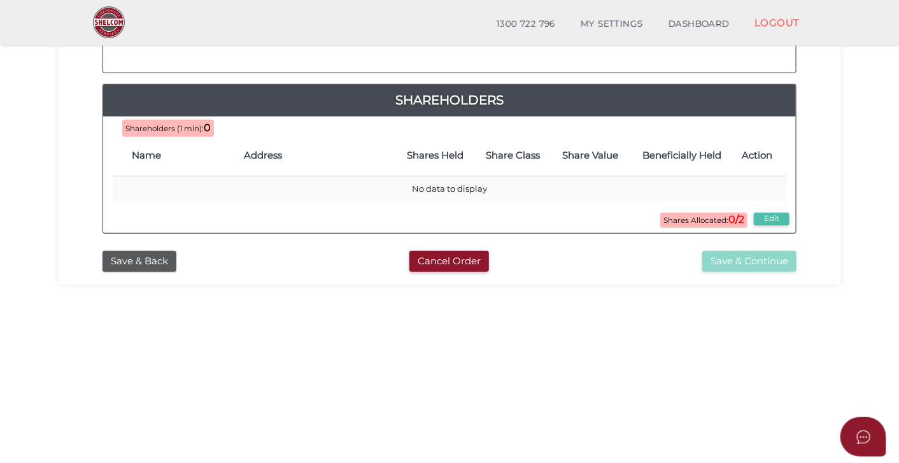
click at [769, 225] on button "Edit" at bounding box center [772, 219] width 36 height 13
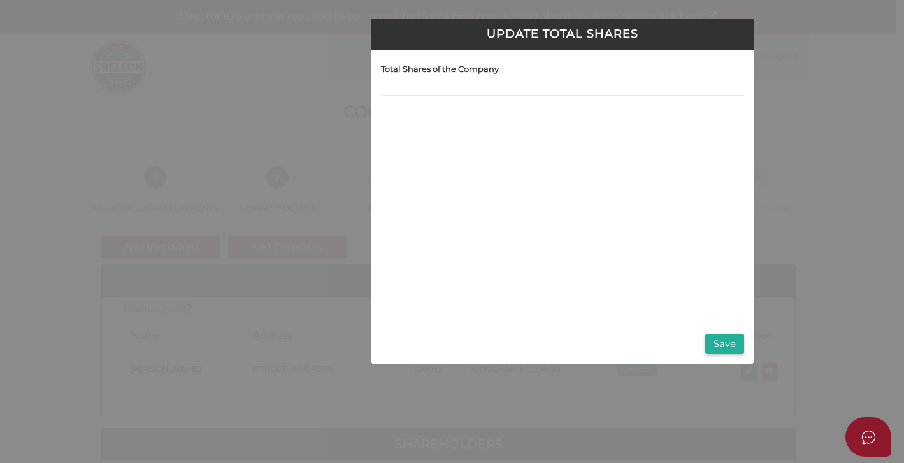
click at [804, 97] on div "Update Total Shares Total Shares of the Company Save" at bounding box center [452, 231] width 904 height 463
click at [724, 345] on button "Save" at bounding box center [724, 344] width 39 height 21
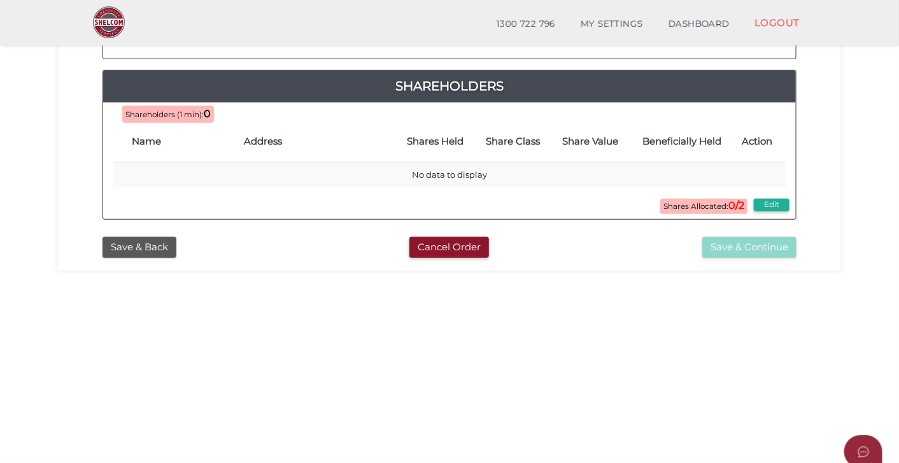
scroll to position [314, 0]
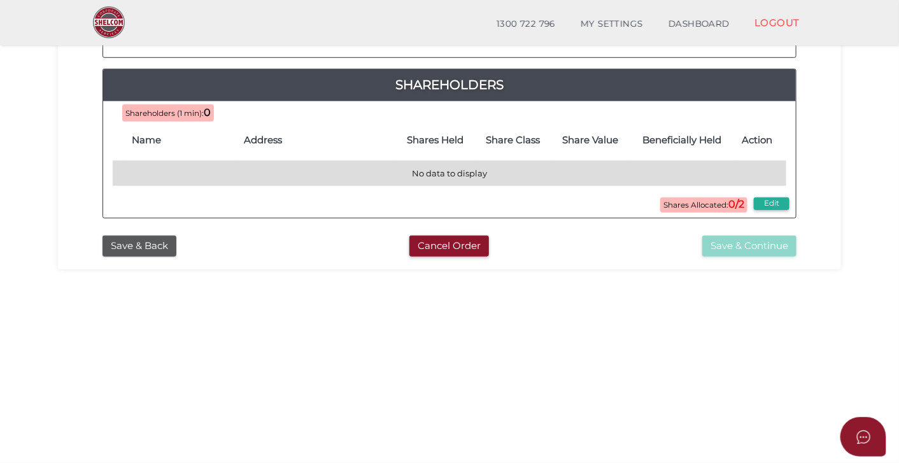
click at [444, 183] on td "No data to display" at bounding box center [450, 173] width 674 height 25
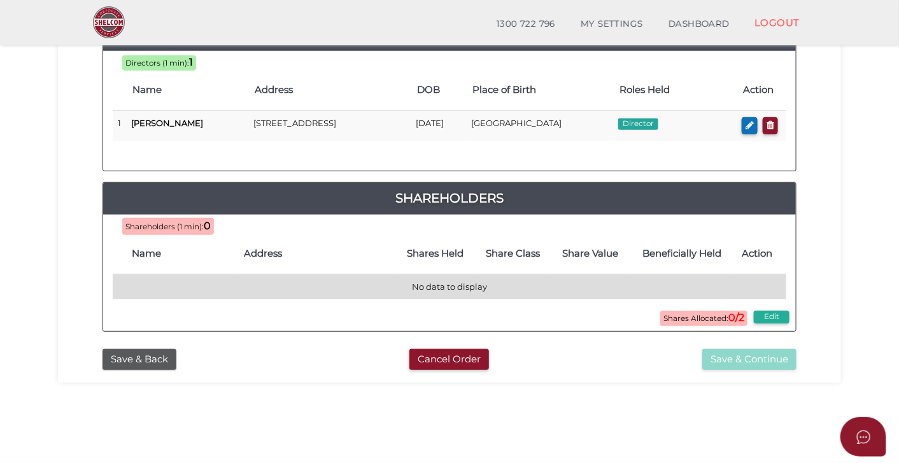
scroll to position [199, 0]
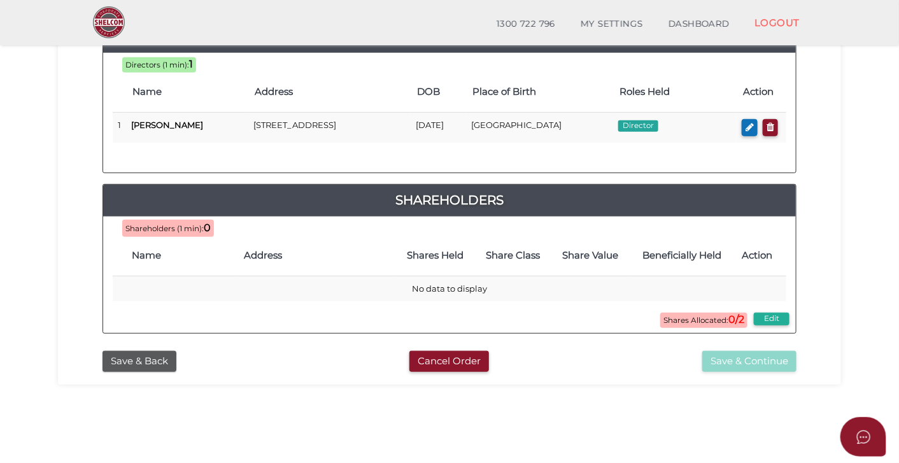
click at [175, 233] on span "Shareholders (1 min):" at bounding box center [164, 228] width 78 height 9
click at [532, 261] on h4 "Share Class" at bounding box center [513, 255] width 64 height 11
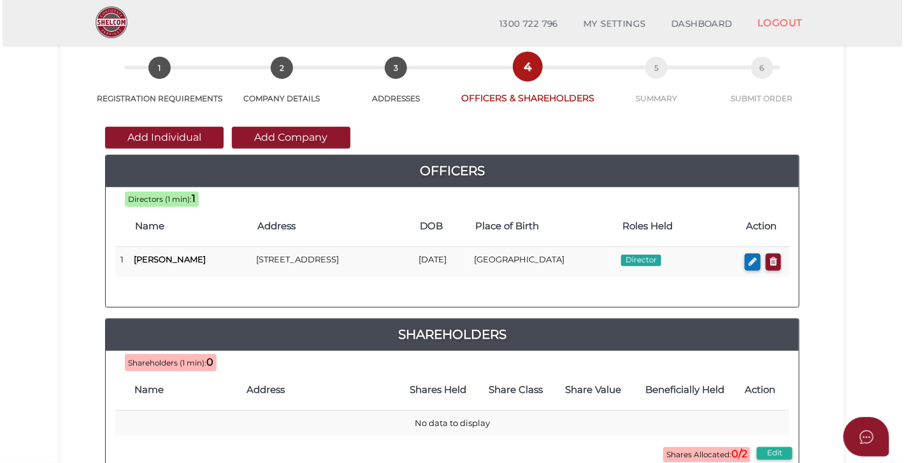
scroll to position [0, 0]
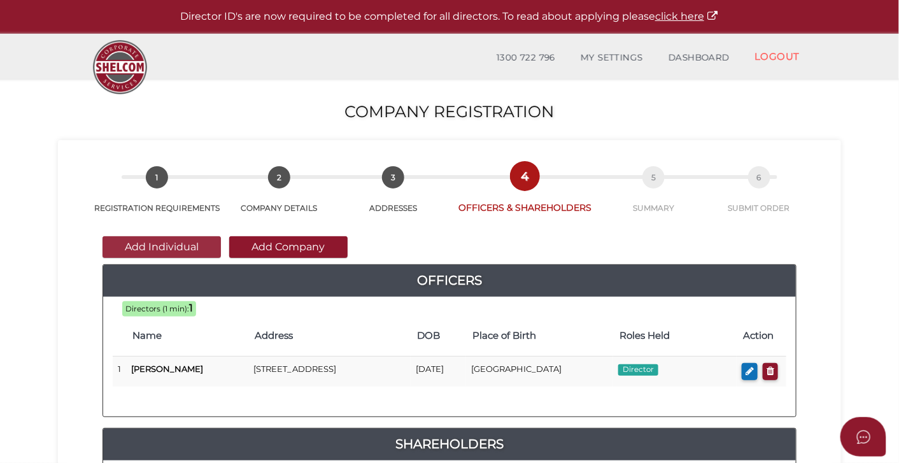
click at [196, 250] on button "Add Individual" at bounding box center [162, 247] width 118 height 22
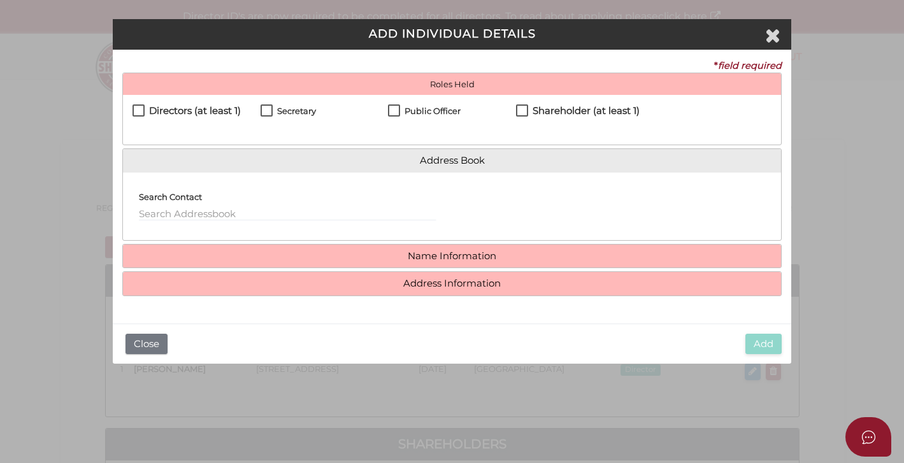
click at [522, 111] on label "Shareholder (at least 1)" at bounding box center [578, 114] width 124 height 16
checkbox input "true"
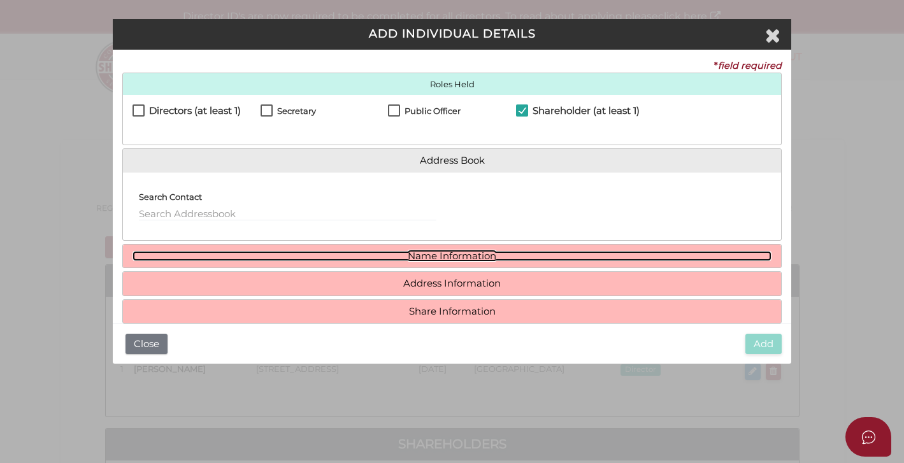
click at [433, 257] on link "Name Information" at bounding box center [451, 256] width 638 height 11
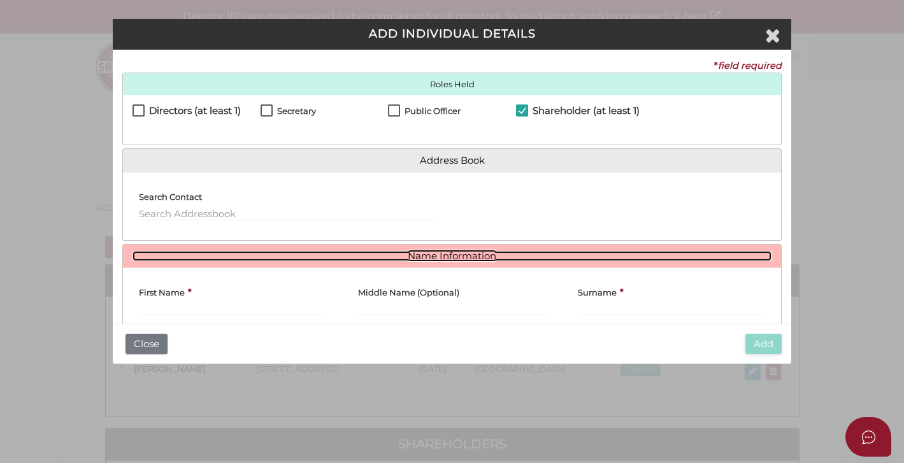
scroll to position [49, 0]
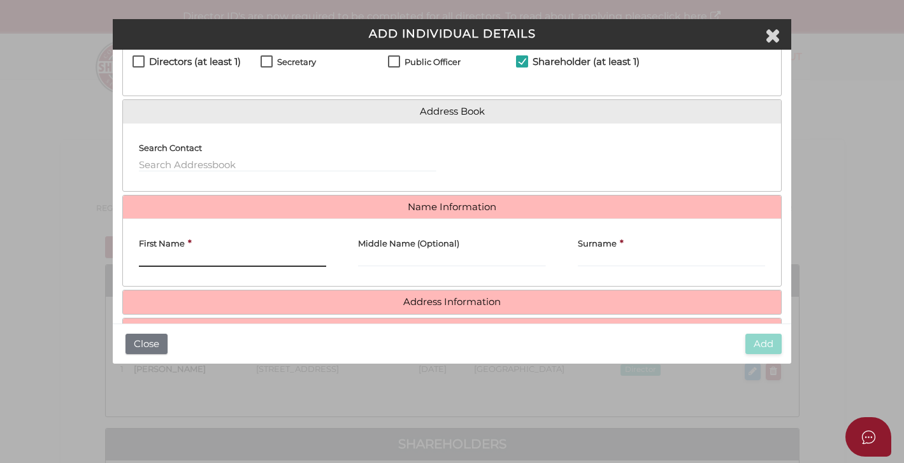
click at [229, 262] on input "First Name" at bounding box center [232, 260] width 187 height 14
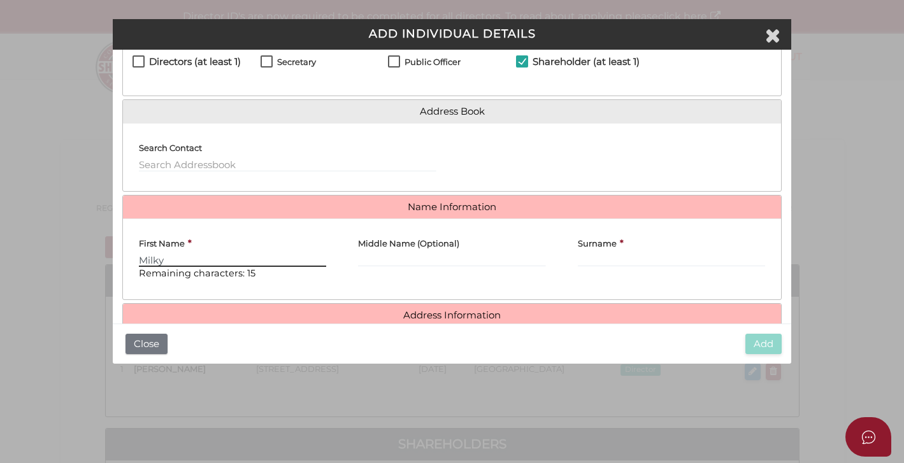
type input "Milky"
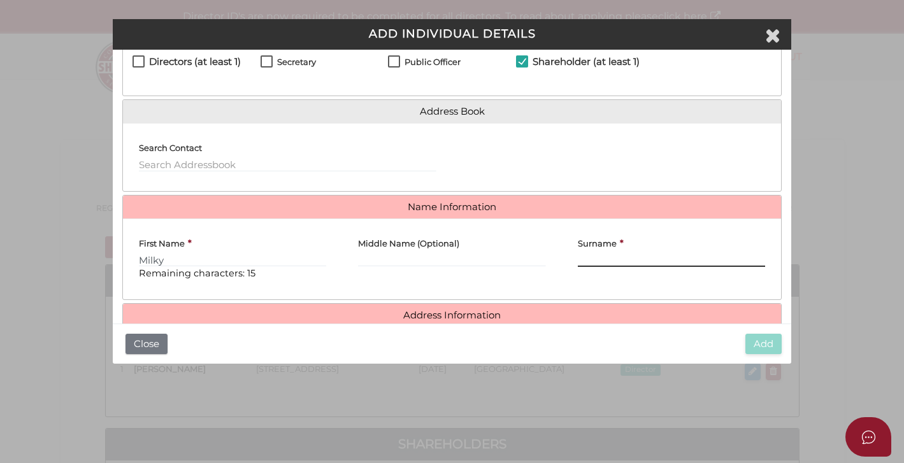
click at [586, 261] on input "Surname" at bounding box center [671, 260] width 187 height 14
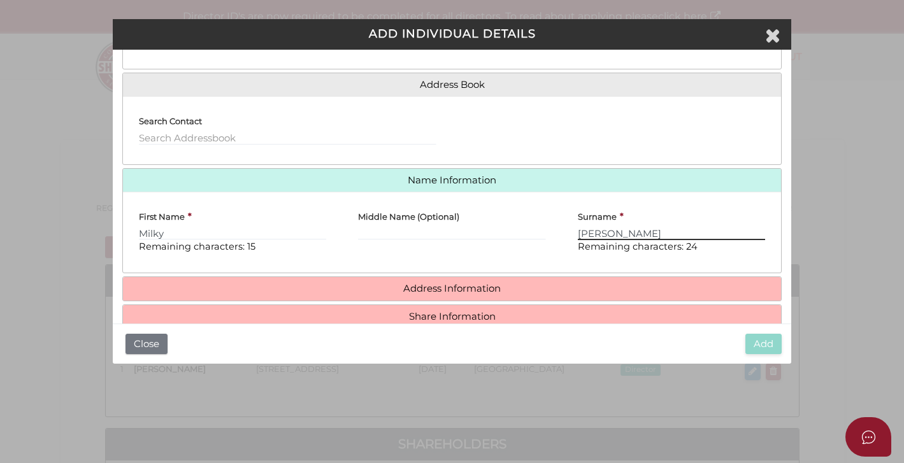
scroll to position [102, 0]
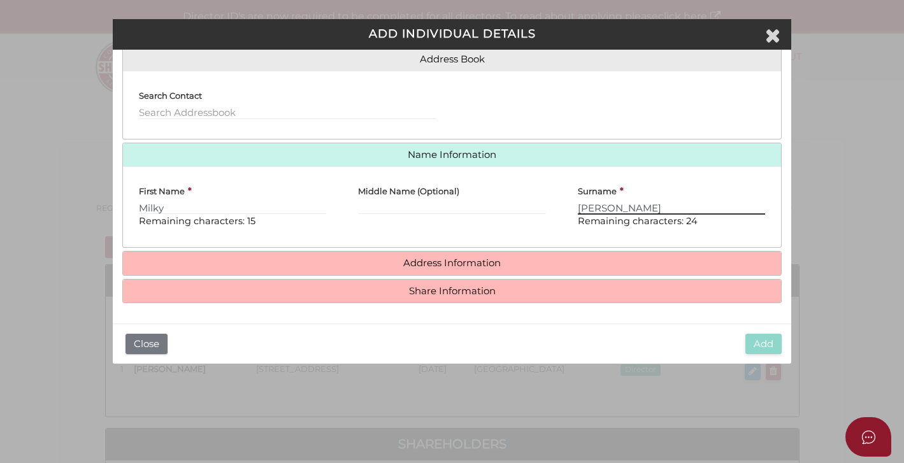
type input "Garcia"
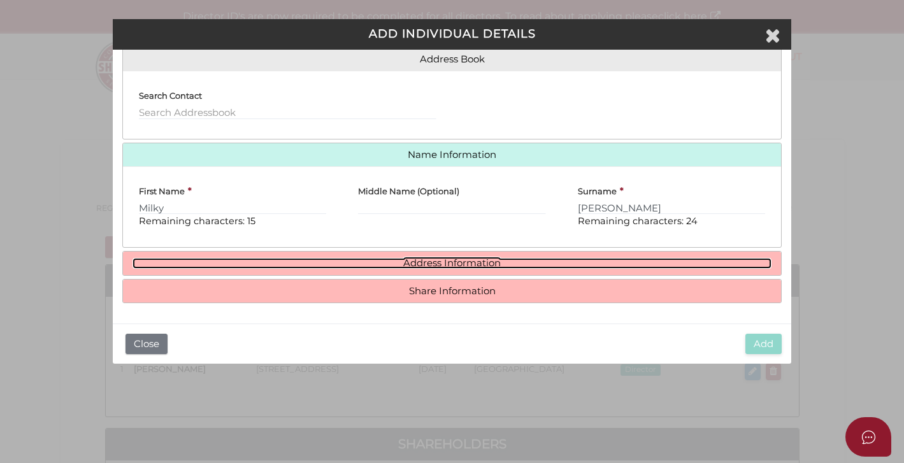
click at [455, 264] on link "Address Information" at bounding box center [451, 263] width 638 height 11
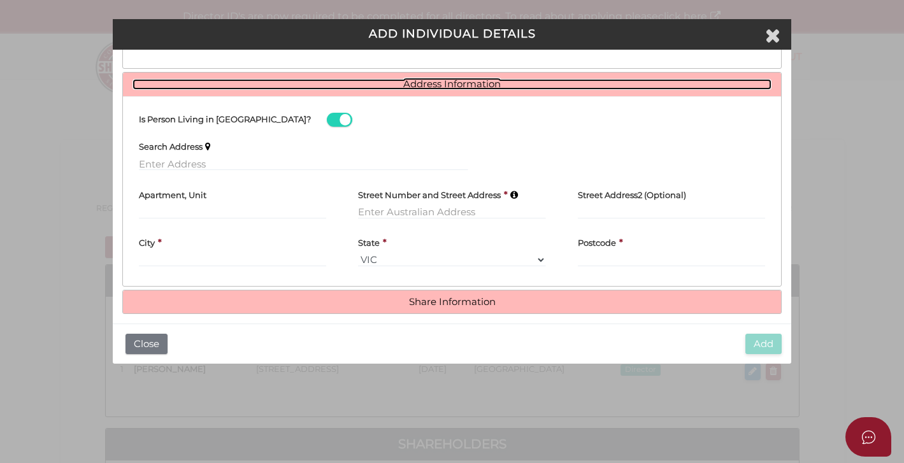
scroll to position [285, 0]
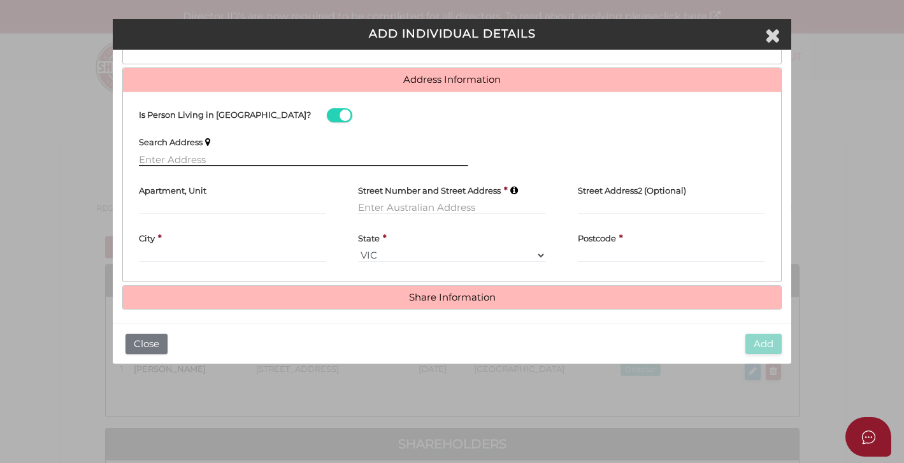
click at [164, 160] on input "text" at bounding box center [303, 159] width 329 height 14
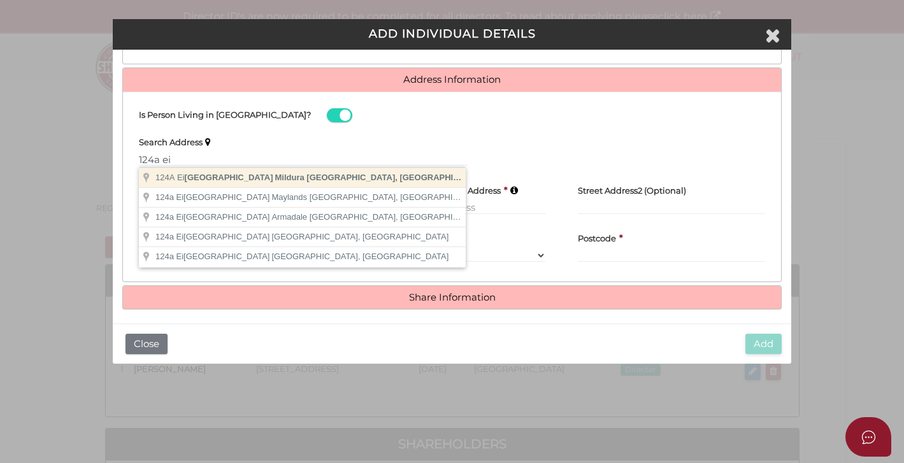
type input "124A Eighth Street, Mildura VIC, Australia"
type input "124A Eighth Street"
type input "Mildura"
select select "VIC"
type input "3500"
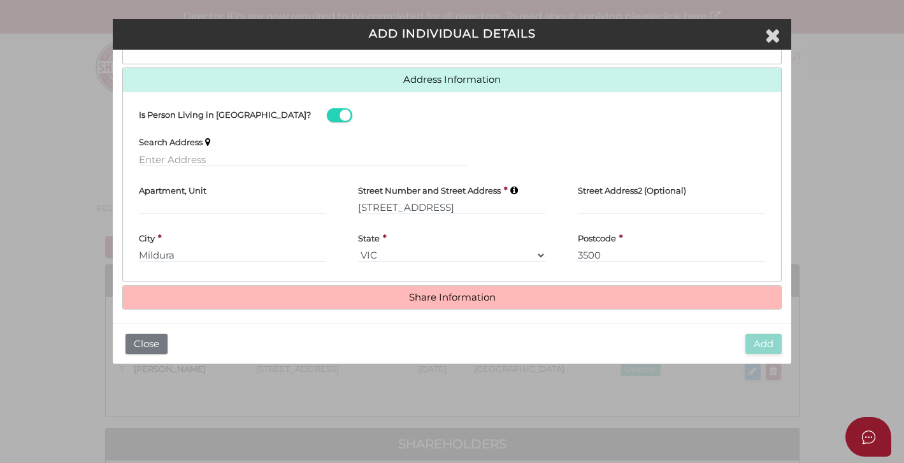
scroll to position [292, 0]
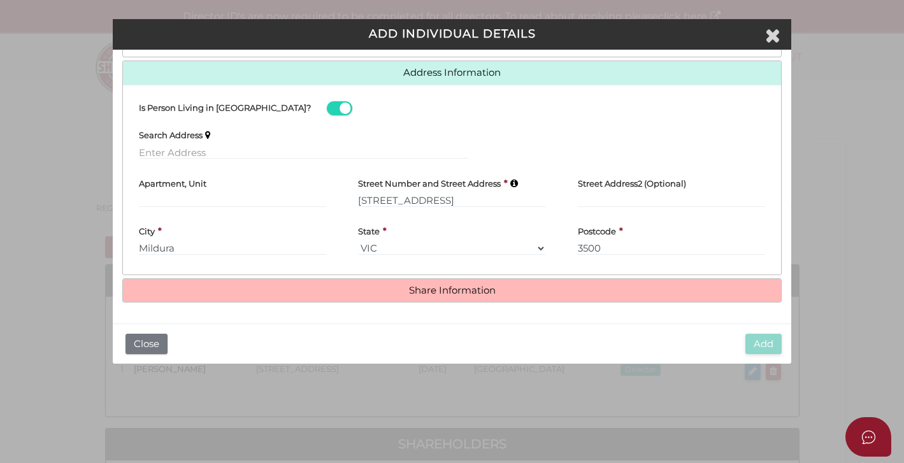
click at [455, 218] on div "State * VIC ACT NSW NT QLD TAS WA SA" at bounding box center [451, 236] width 187 height 38
drag, startPoint x: 458, startPoint y: 204, endPoint x: 354, endPoint y: 201, distance: 103.8
click at [354, 201] on div "Street Number and Street Address * 124A Eighth Street" at bounding box center [451, 193] width 219 height 48
click at [371, 201] on input "124A Eighth Street" at bounding box center [451, 201] width 187 height 14
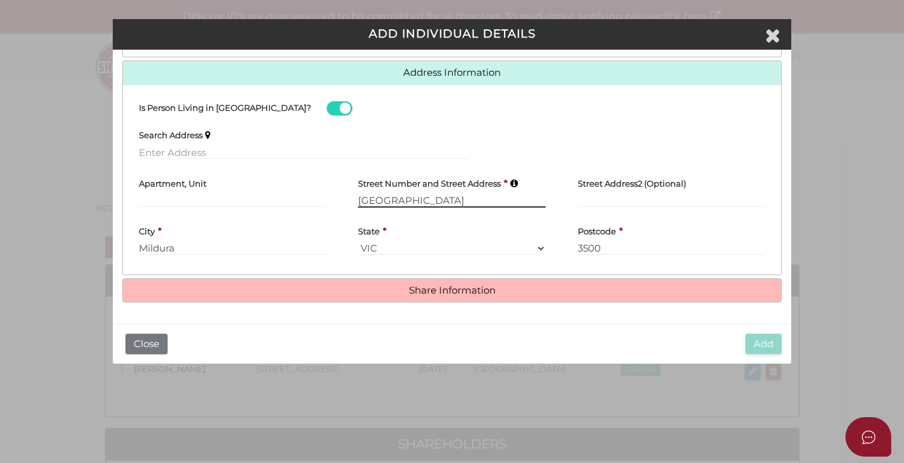
type input "Eighth Street"
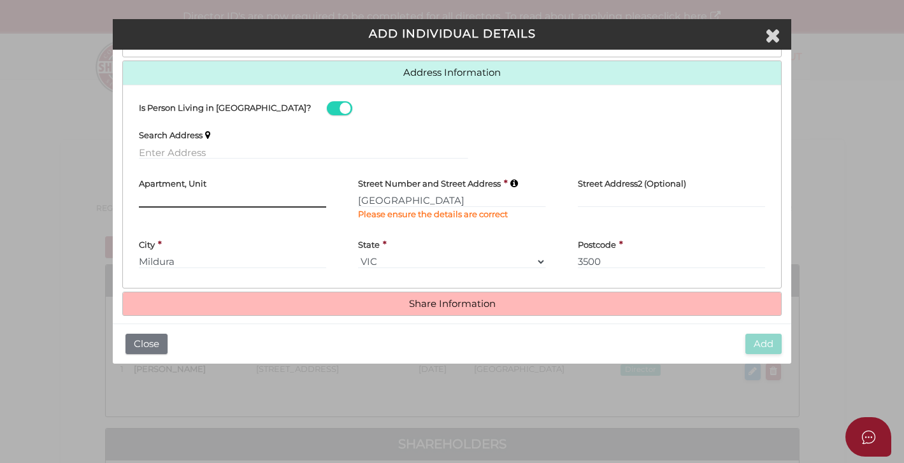
click at [204, 198] on input "text" at bounding box center [232, 201] width 187 height 14
paste input "124A"
type input "124A"
click at [637, 258] on input "3500" at bounding box center [671, 262] width 187 height 14
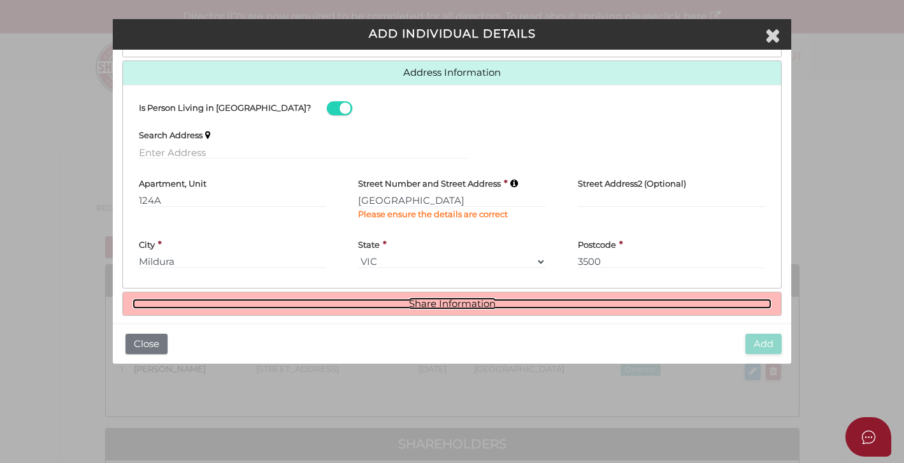
click at [463, 301] on link "Share Information" at bounding box center [451, 304] width 638 height 11
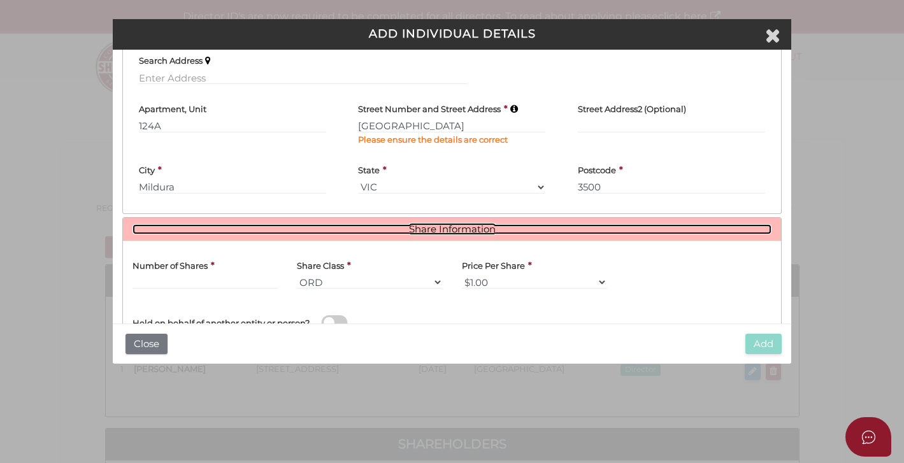
scroll to position [457, 0]
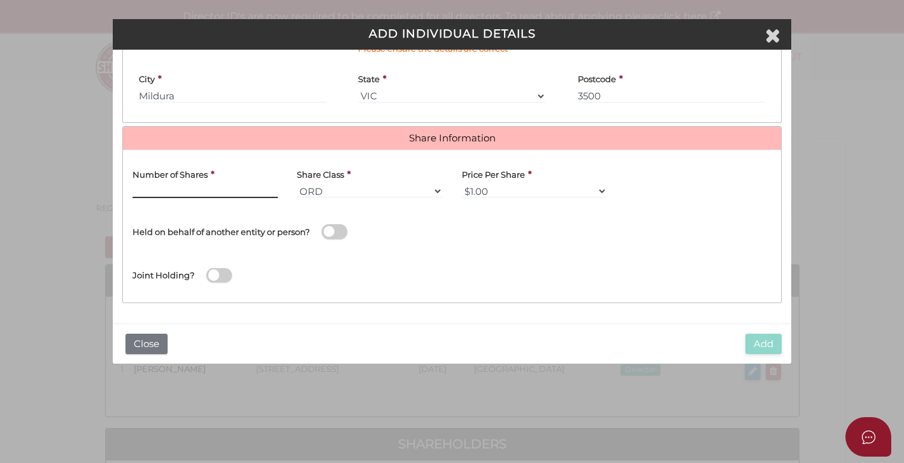
click at [246, 185] on input "text" at bounding box center [204, 191] width 145 height 14
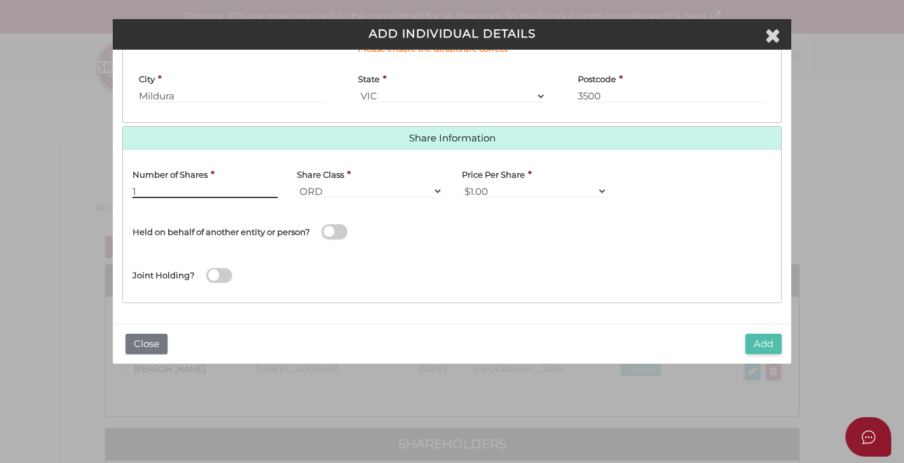
type input "1"
click at [766, 344] on button "Add" at bounding box center [763, 344] width 36 height 21
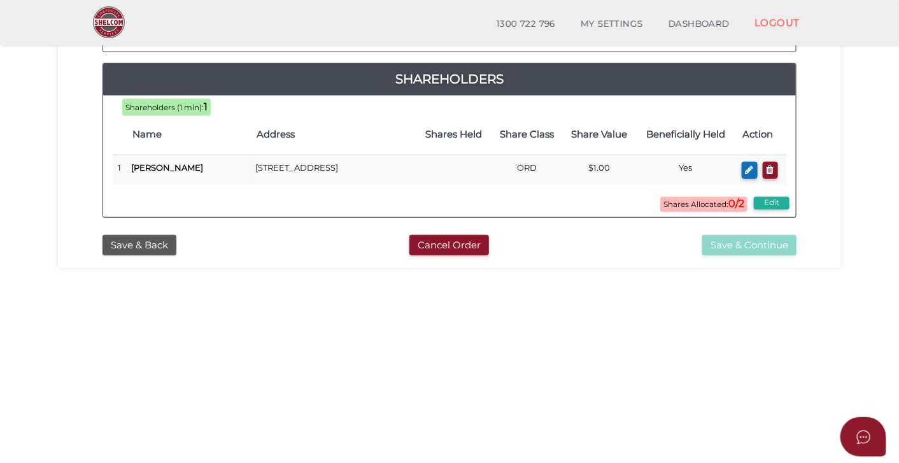
scroll to position [318, 0]
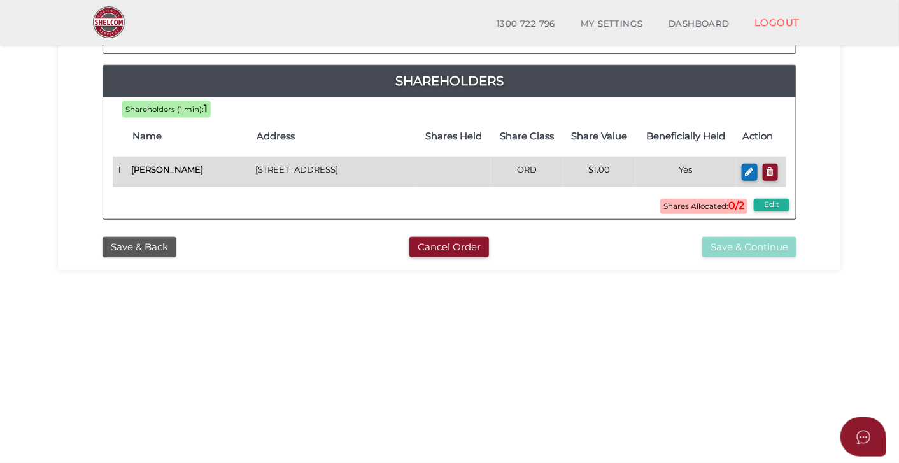
click at [491, 187] on td "ORD" at bounding box center [527, 172] width 72 height 30
click at [395, 187] on td "[STREET_ADDRESS]" at bounding box center [333, 172] width 166 height 30
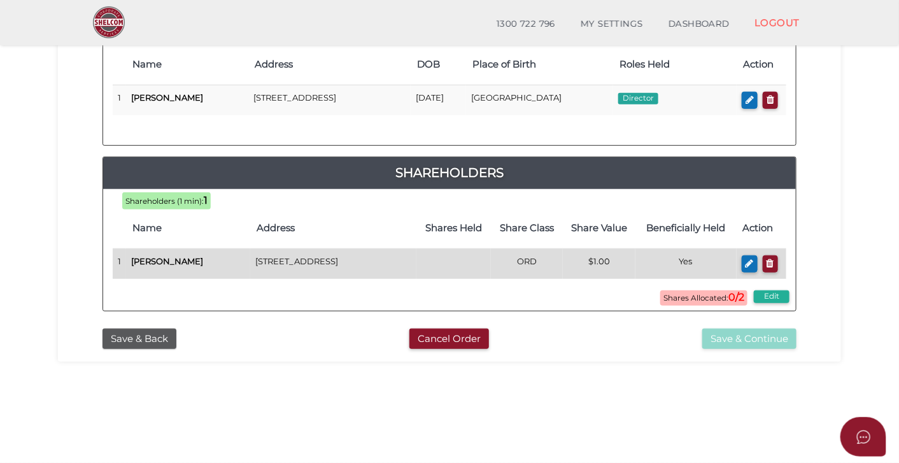
scroll to position [227, 0]
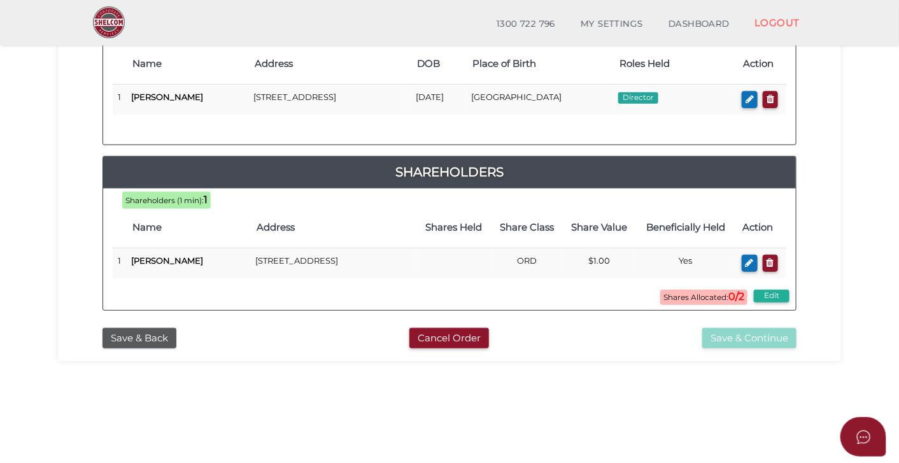
click at [742, 303] on b "0/2" at bounding box center [737, 296] width 16 height 12
click at [776, 303] on button "Edit" at bounding box center [772, 296] width 36 height 13
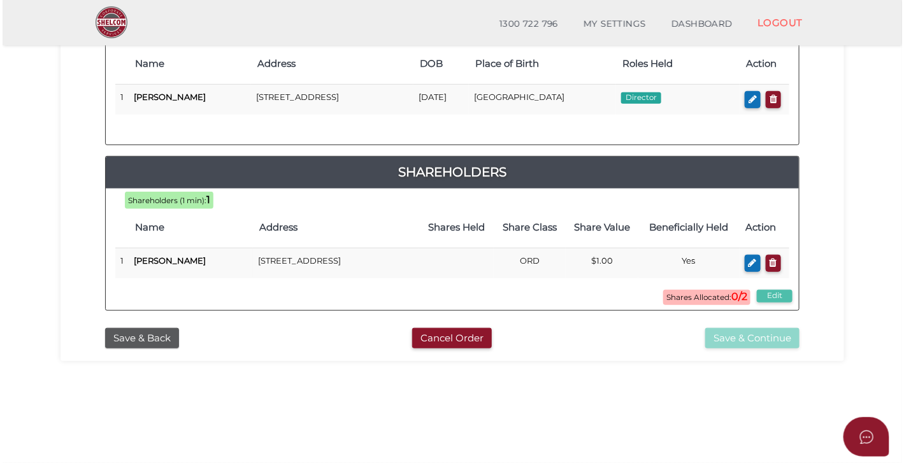
scroll to position [0, 0]
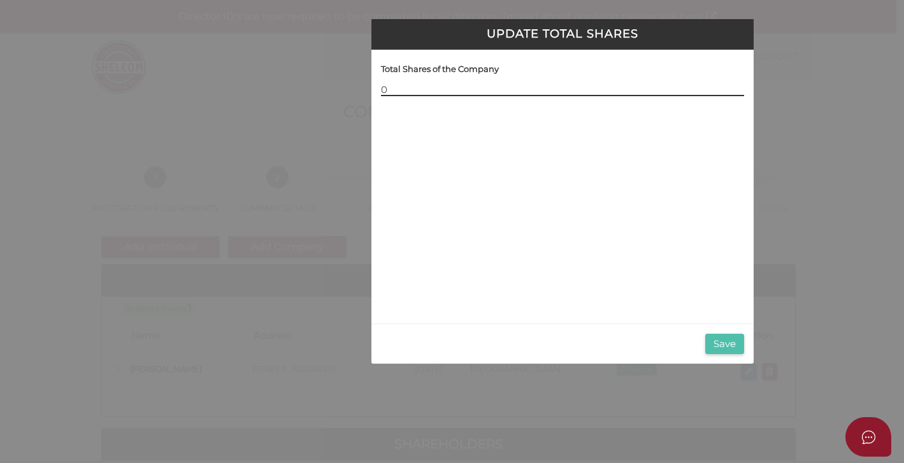
type input "0"
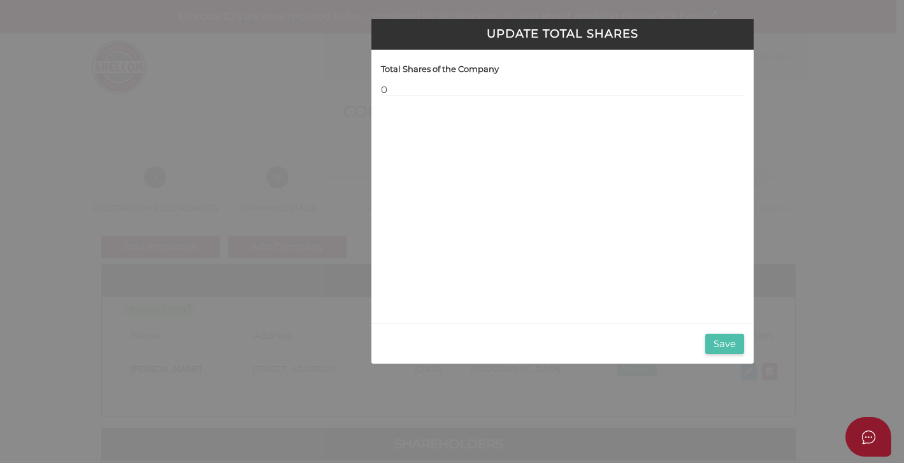
click at [715, 342] on button "Save" at bounding box center [724, 344] width 39 height 21
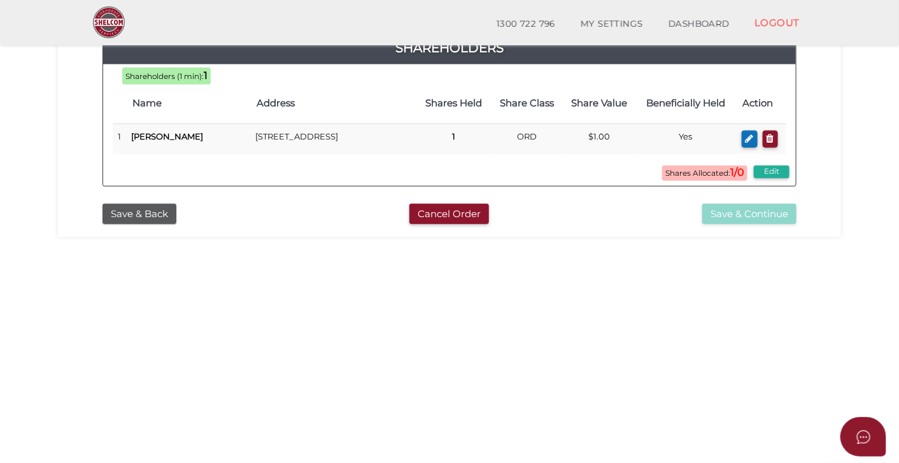
scroll to position [352, 0]
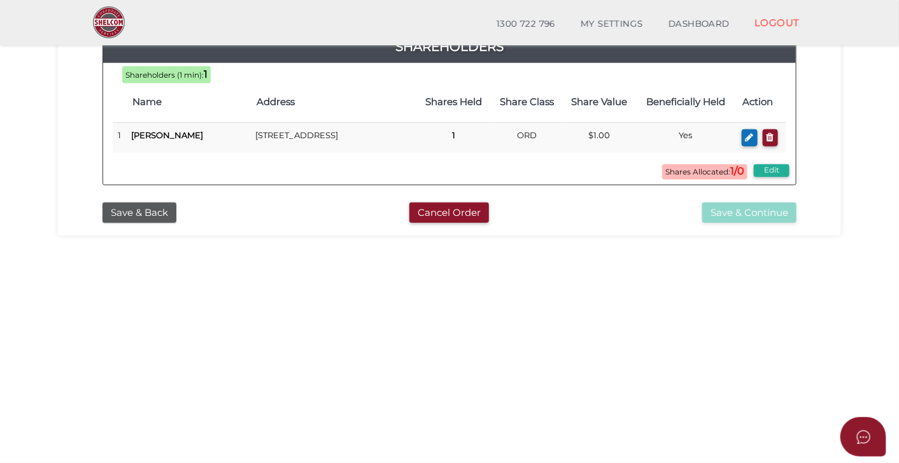
click at [734, 177] on b "1/0" at bounding box center [737, 171] width 14 height 12
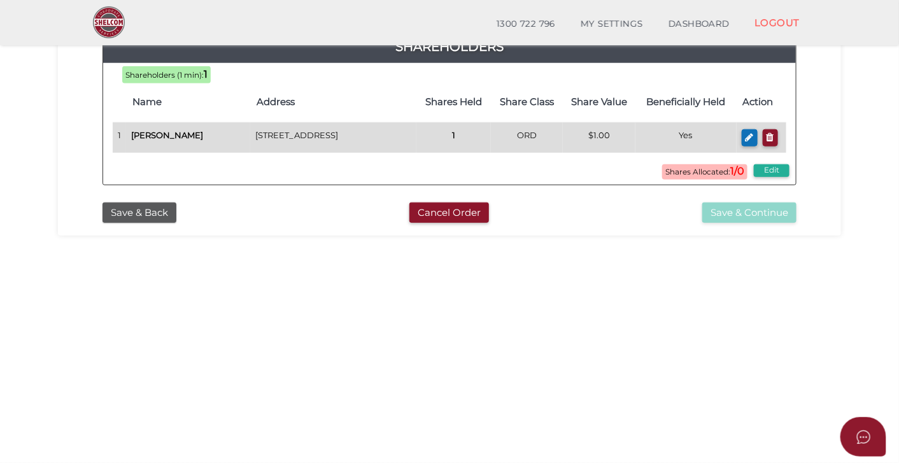
click at [388, 146] on td "[STREET_ADDRESS]" at bounding box center [333, 138] width 166 height 30
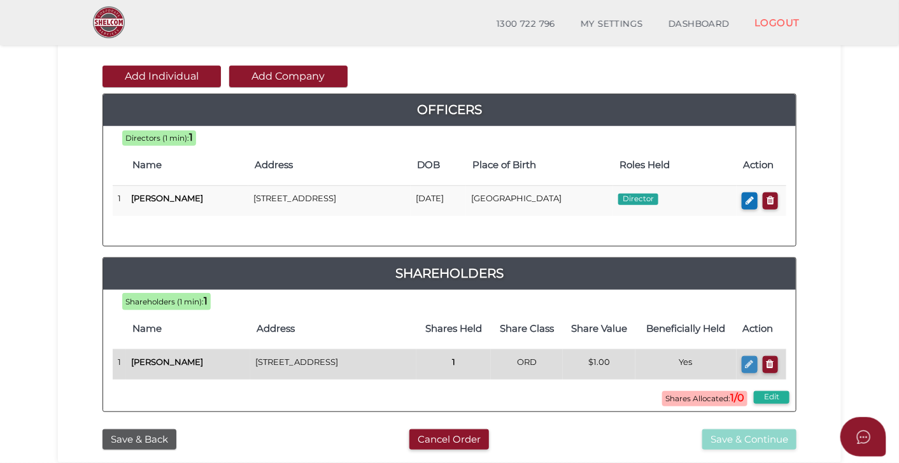
scroll to position [126, 0]
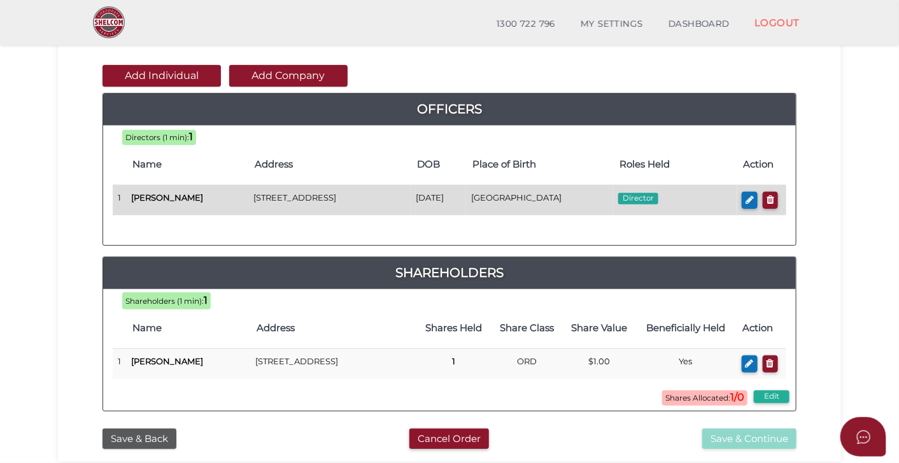
click at [679, 204] on td "Director" at bounding box center [675, 200] width 124 height 30
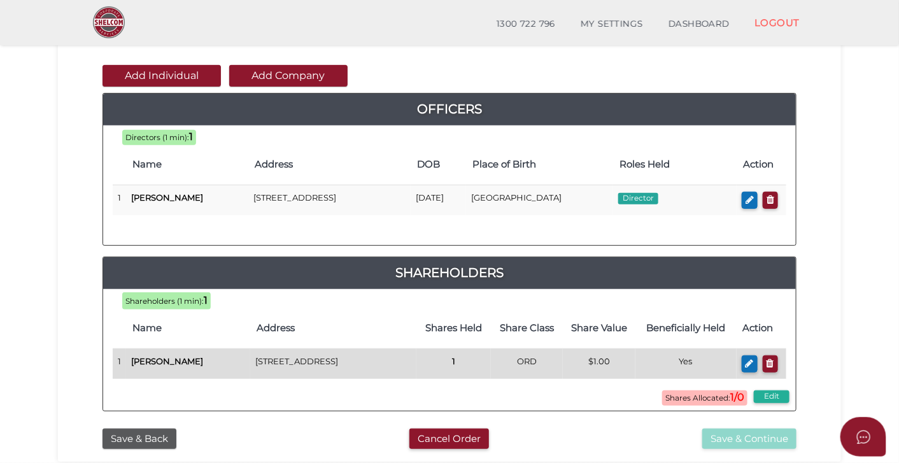
click at [563, 377] on td "$1.00" at bounding box center [599, 364] width 72 height 30
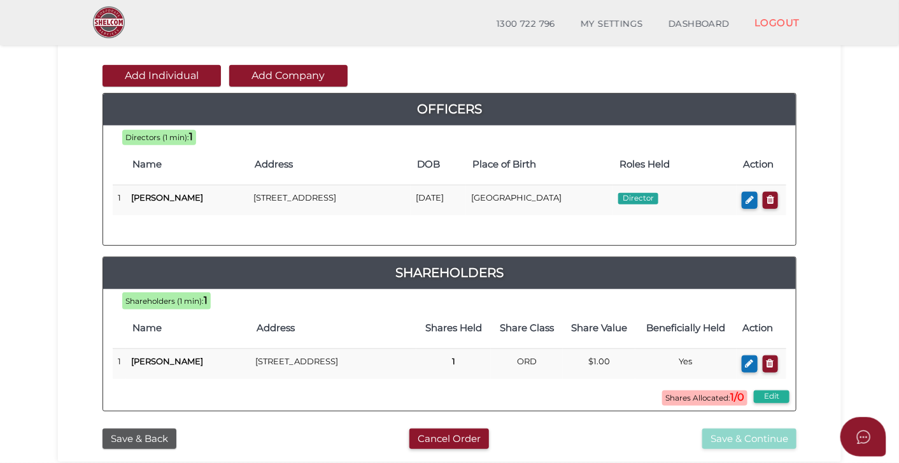
click at [741, 403] on b "1/0" at bounding box center [737, 397] width 14 height 12
click at [779, 403] on button "Edit" at bounding box center [772, 396] width 36 height 13
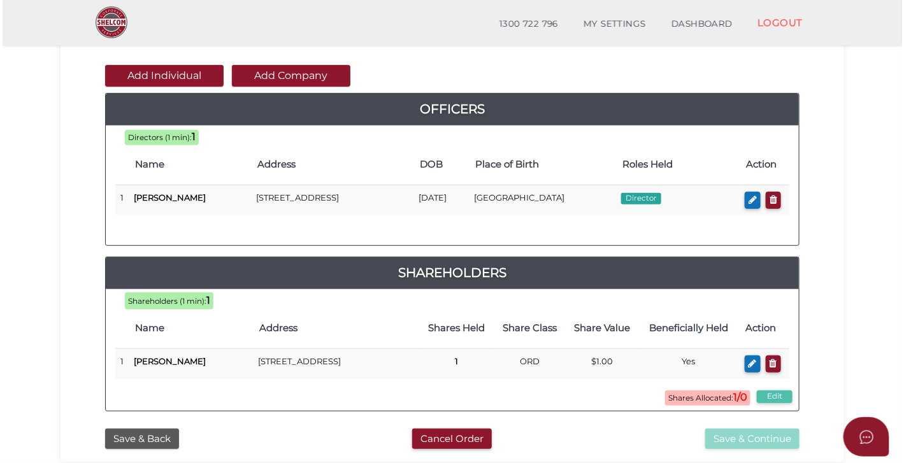
scroll to position [0, 0]
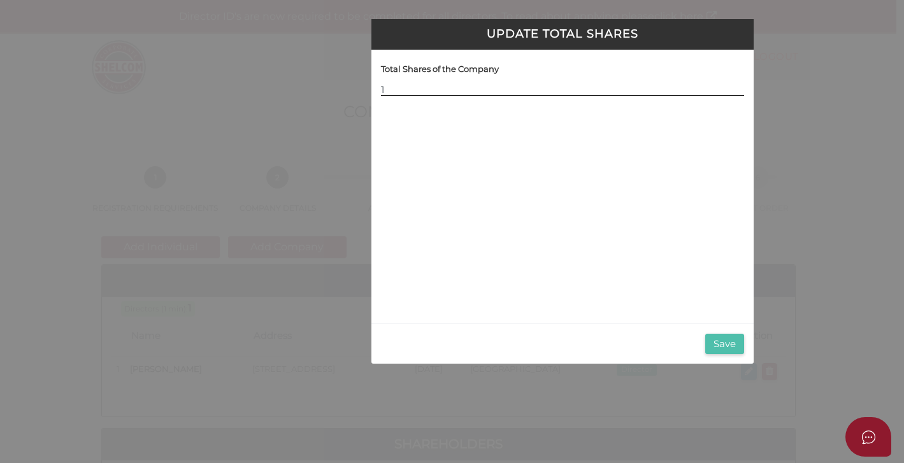
type input "1"
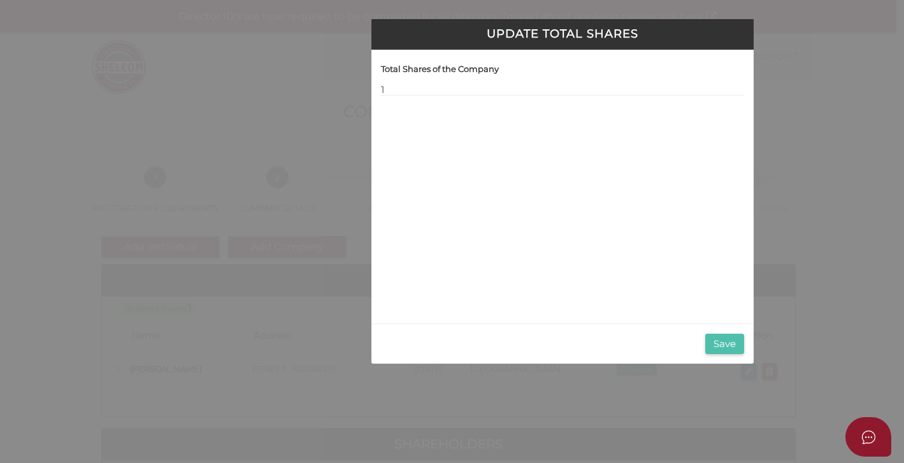
click at [726, 346] on button "Save" at bounding box center [724, 344] width 39 height 21
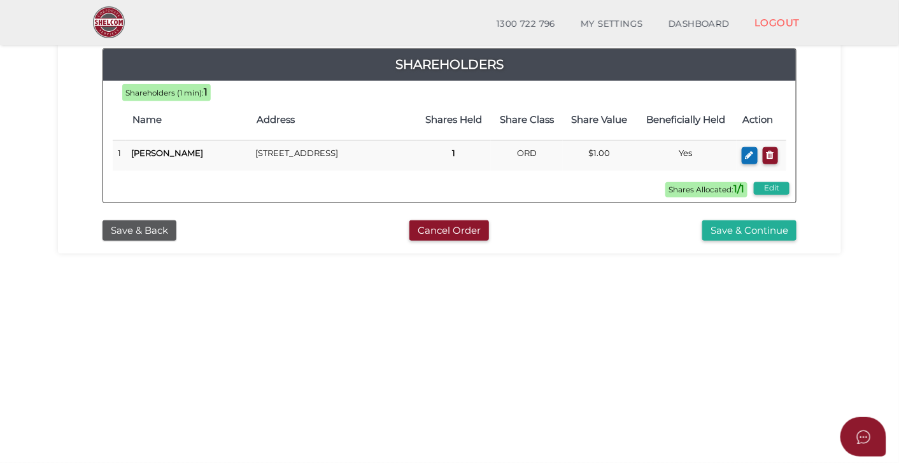
scroll to position [324, 0]
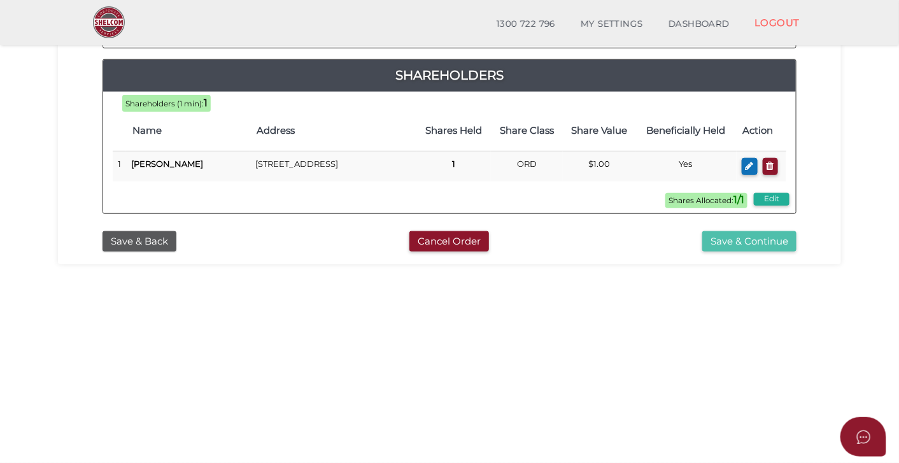
click at [745, 252] on button "Save & Continue" at bounding box center [749, 241] width 94 height 21
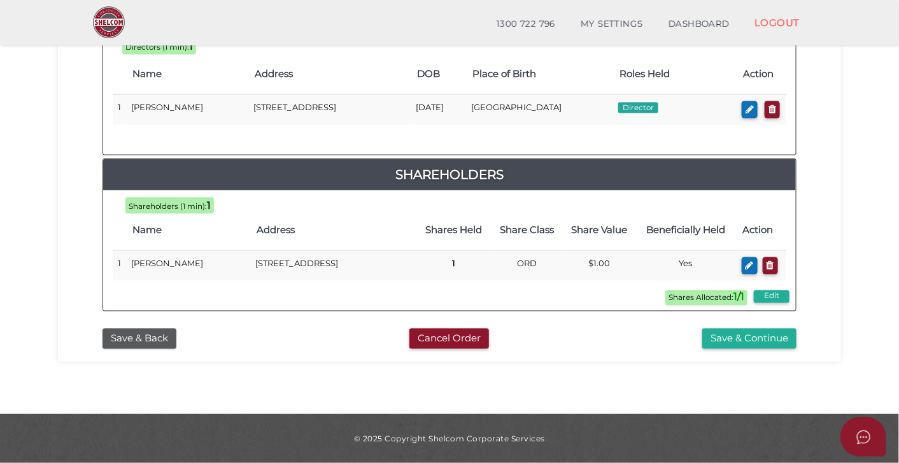
scroll to position [643, 0]
click at [745, 338] on button "Save & Continue" at bounding box center [749, 339] width 94 height 21
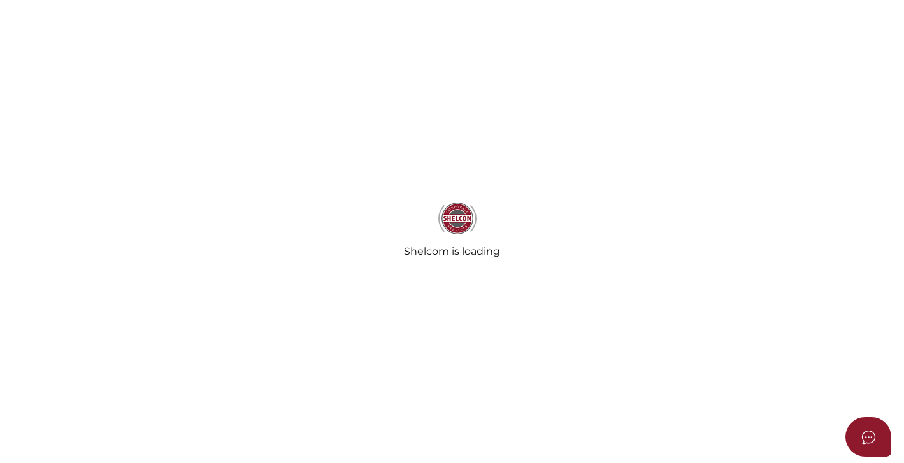
select select
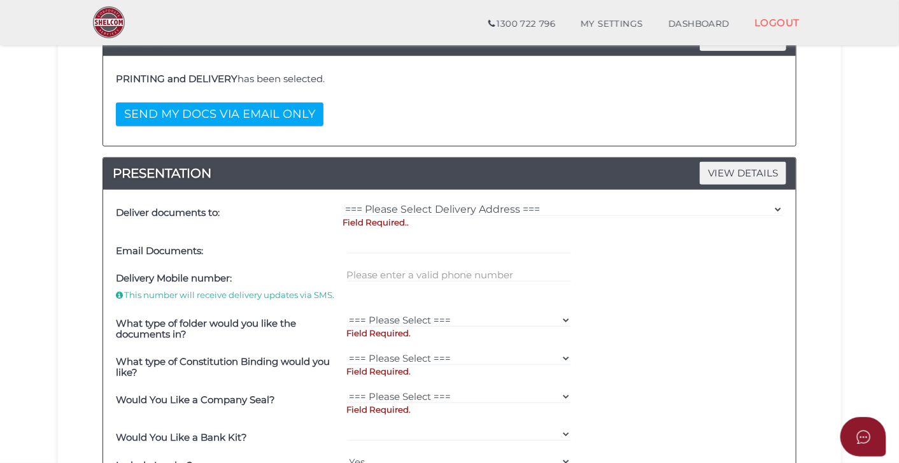
scroll to position [247, 0]
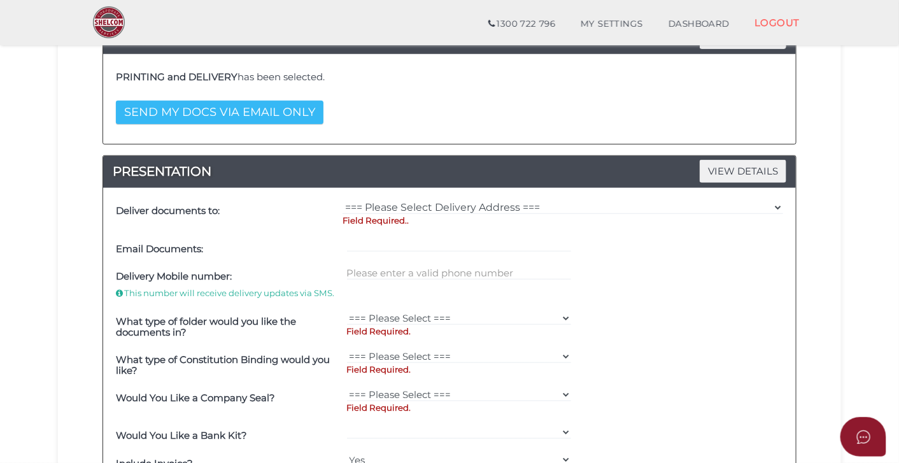
click at [278, 123] on button "SEND MY DOCS VIA EMAIL ONLY" at bounding box center [220, 113] width 208 height 24
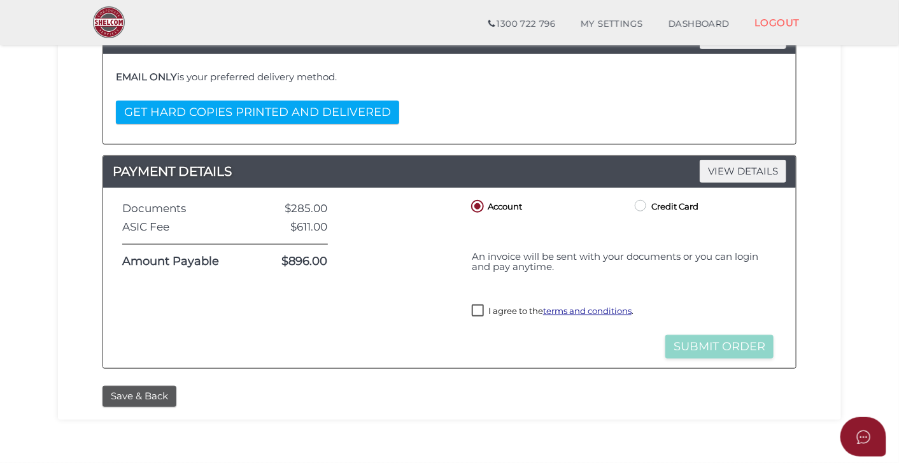
click at [476, 313] on label "I agree to the terms and conditions ." at bounding box center [553, 312] width 162 height 16
checkbox input "true"
click at [692, 346] on button "Submit Order" at bounding box center [720, 347] width 108 height 24
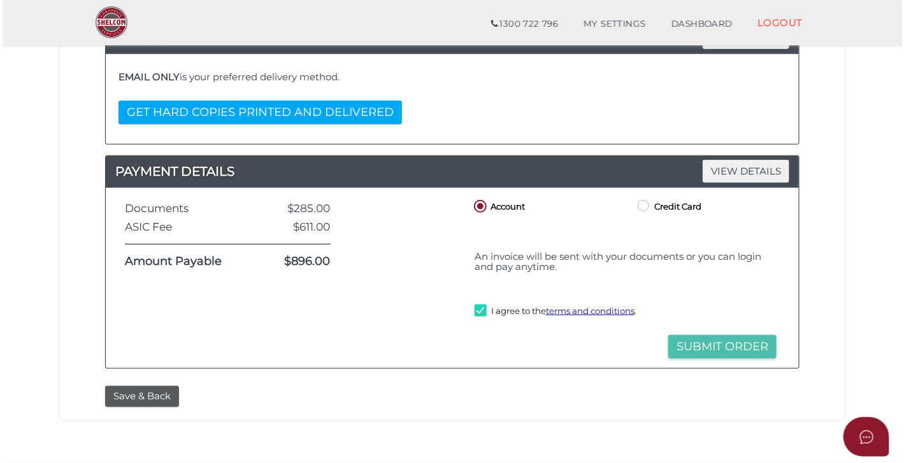
scroll to position [0, 0]
